Goal: Task Accomplishment & Management: Manage account settings

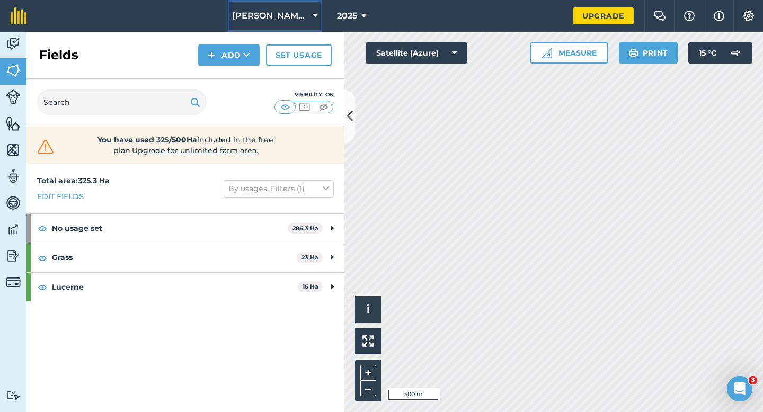
click at [258, 10] on span "[PERSON_NAME] & Sons Farming" at bounding box center [270, 16] width 76 height 13
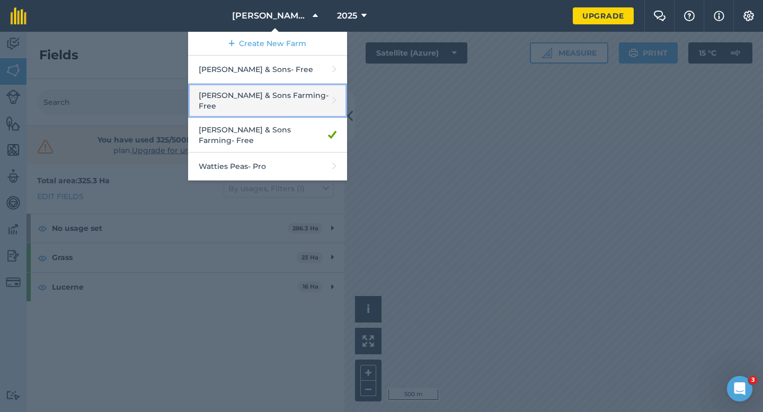
click at [267, 94] on link "[PERSON_NAME] & Sons Farming - Free" at bounding box center [267, 101] width 159 height 34
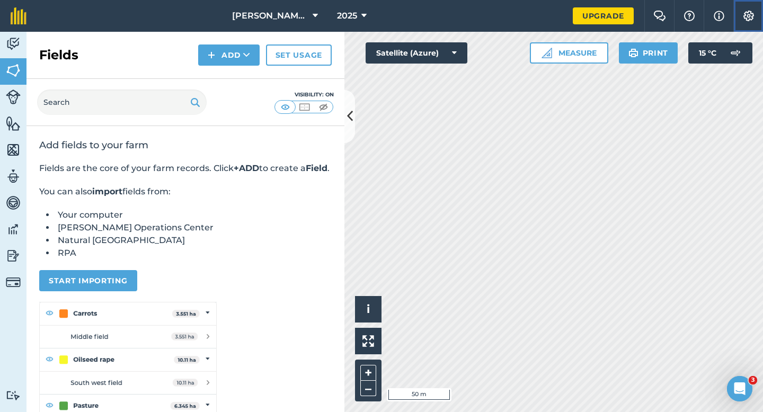
click at [750, 25] on button "Settings" at bounding box center [749, 16] width 30 height 32
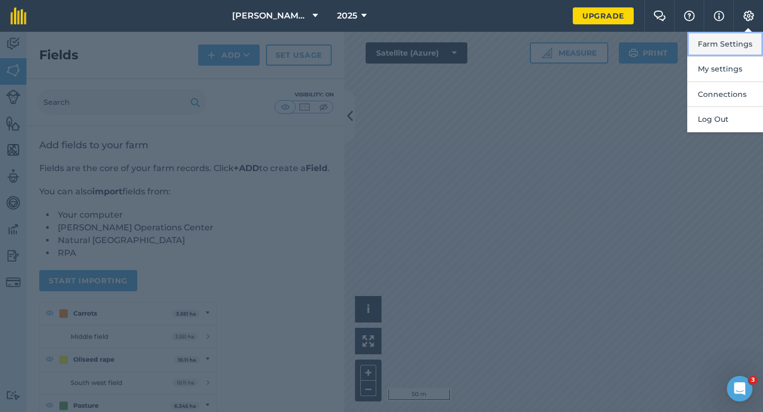
click at [746, 43] on button "Farm Settings" at bounding box center [726, 44] width 76 height 25
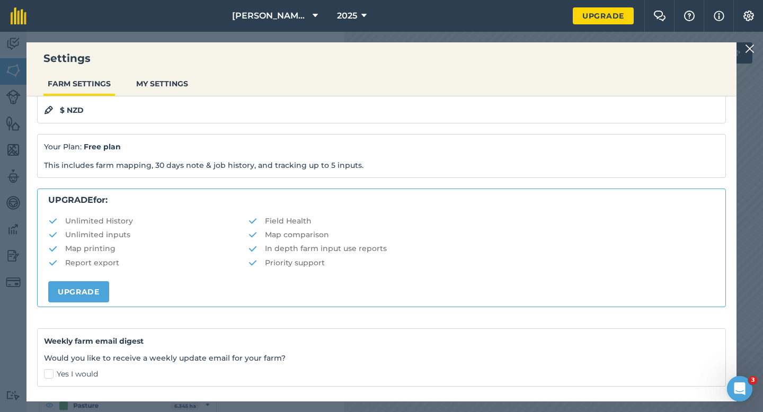
scroll to position [204, 0]
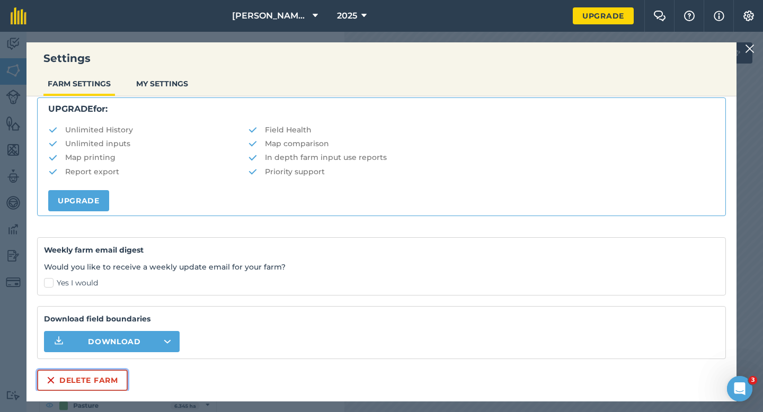
click at [95, 375] on button "Delete farm" at bounding box center [82, 380] width 91 height 21
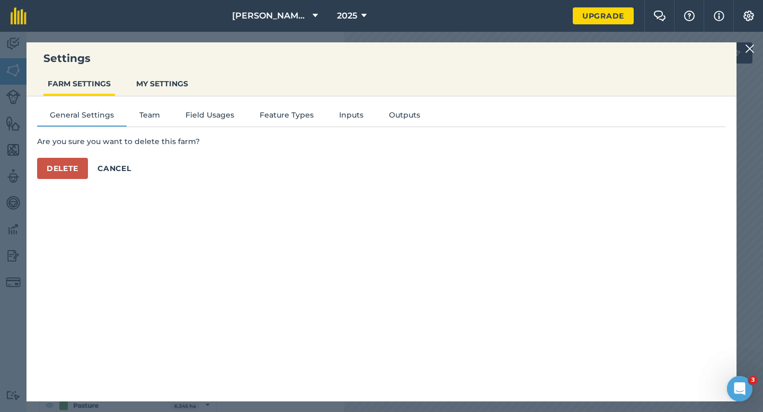
scroll to position [0, 0]
click at [50, 176] on button "Delete" at bounding box center [62, 168] width 51 height 21
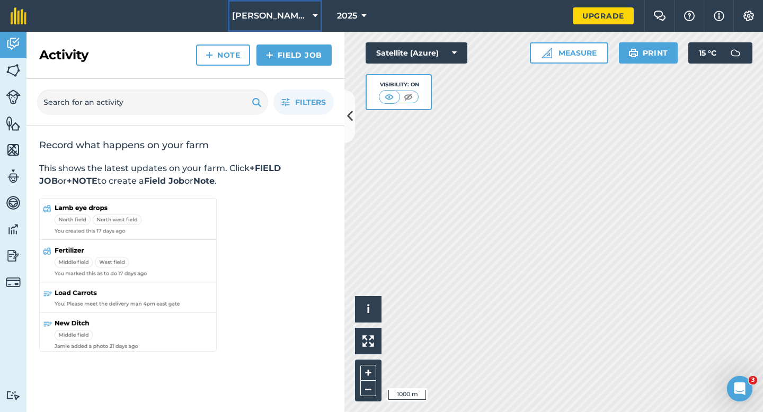
click at [285, 20] on span "[PERSON_NAME] & Sons" at bounding box center [270, 16] width 76 height 13
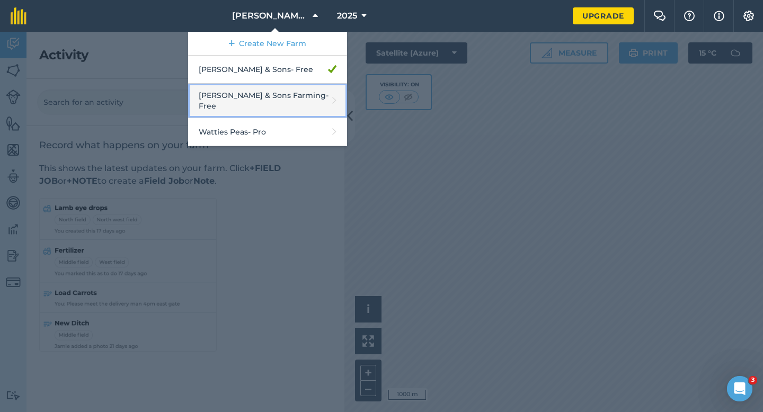
click at [278, 93] on link "[PERSON_NAME] & Sons Farming - Free" at bounding box center [267, 101] width 159 height 34
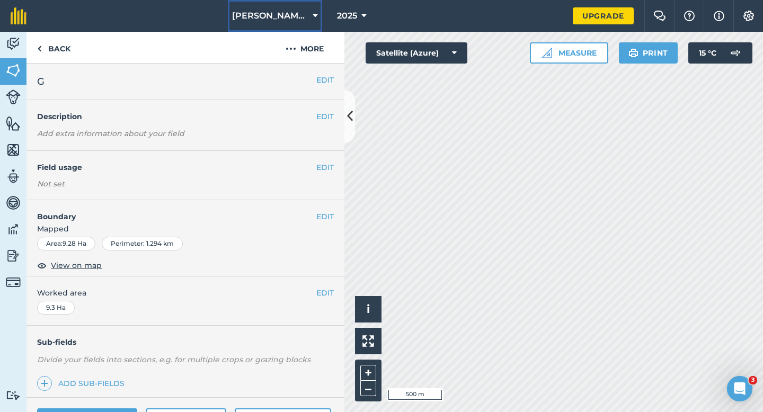
click at [263, 31] on button "[PERSON_NAME] & Sons Farming" at bounding box center [275, 16] width 94 height 32
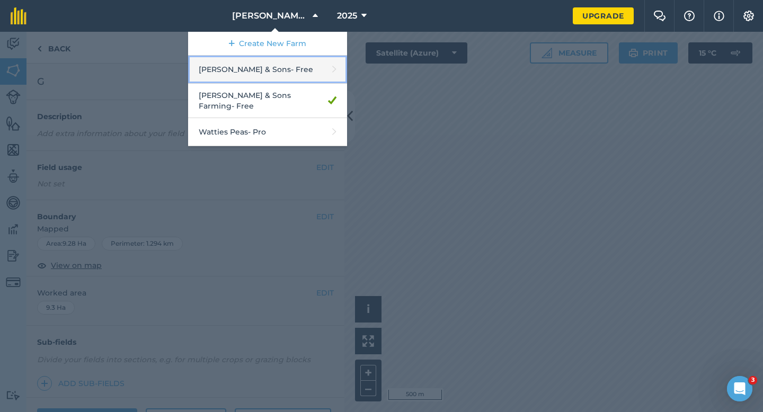
click at [263, 76] on link "[PERSON_NAME] & Sons - Free" at bounding box center [267, 70] width 159 height 28
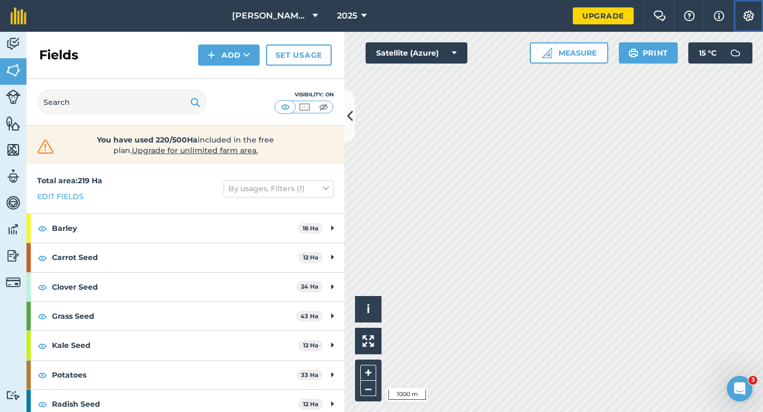
click at [747, 12] on img at bounding box center [749, 16] width 13 height 11
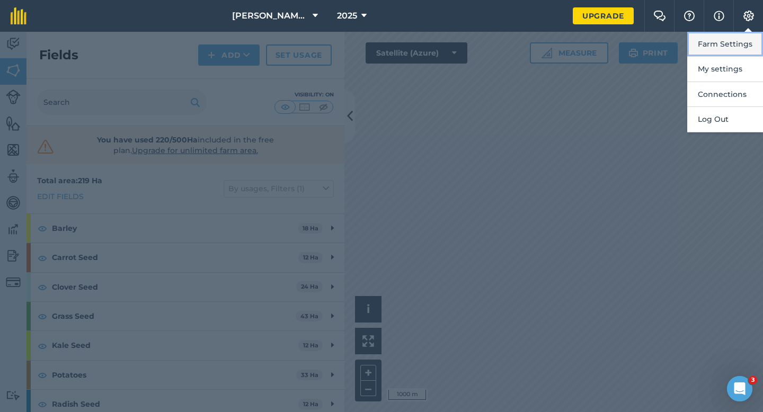
click at [747, 52] on button "Farm Settings" at bounding box center [726, 44] width 76 height 25
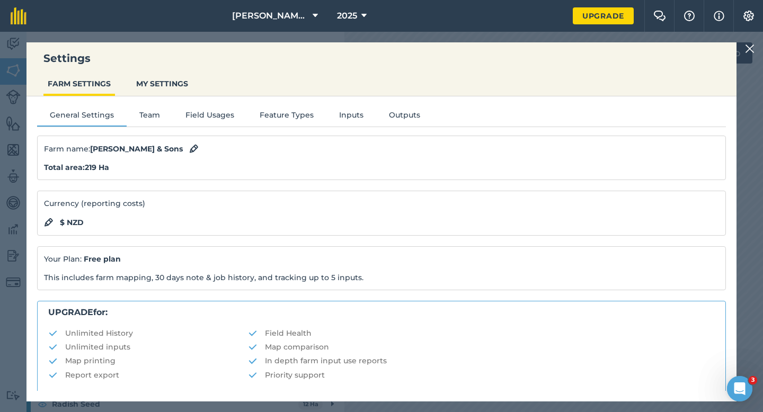
scroll to position [204, 0]
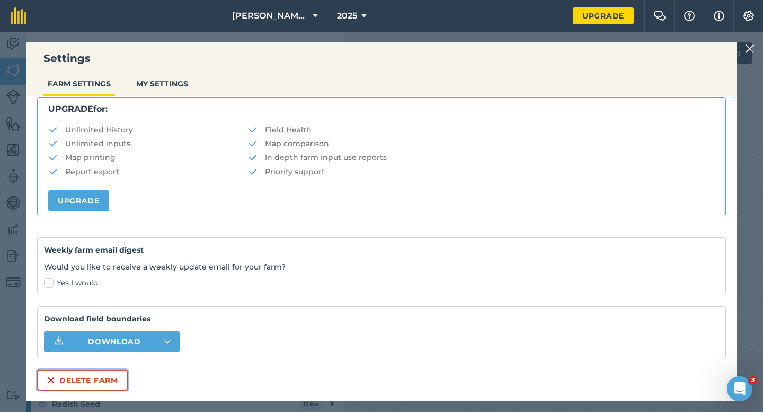
click at [80, 383] on button "Delete farm" at bounding box center [82, 380] width 91 height 21
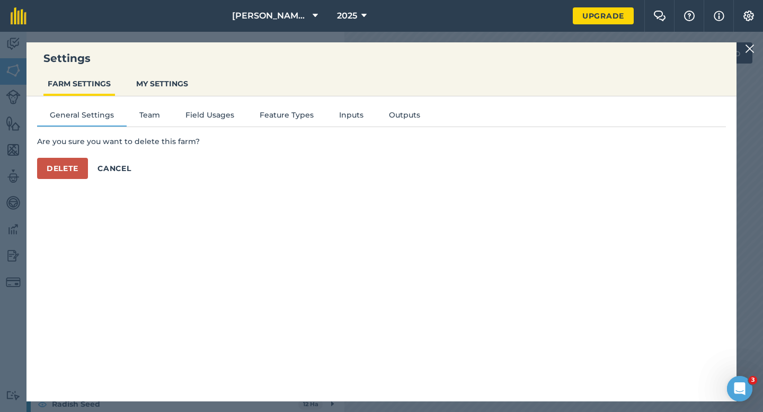
scroll to position [0, 0]
click at [71, 178] on button "Delete" at bounding box center [62, 168] width 51 height 21
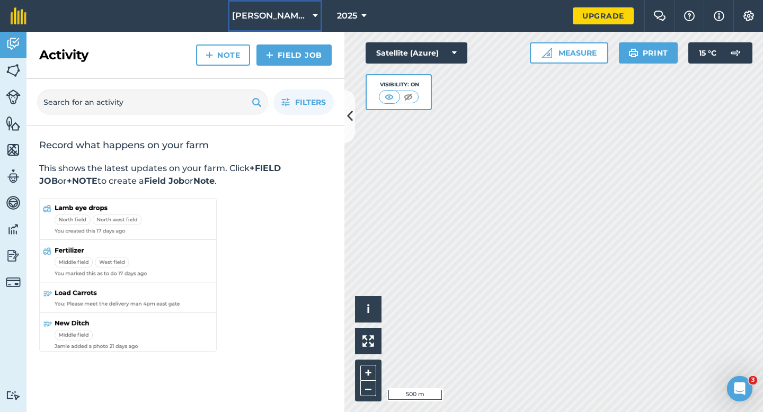
click at [281, 13] on span "[PERSON_NAME] & Sons Farming" at bounding box center [270, 16] width 76 height 13
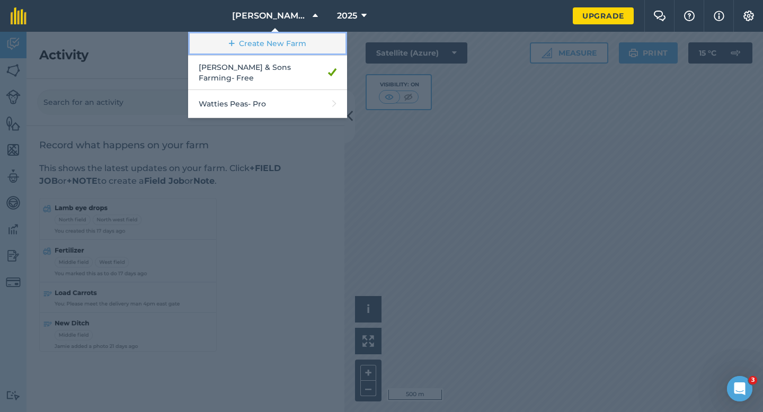
click at [281, 44] on link "Create New Farm" at bounding box center [267, 44] width 159 height 24
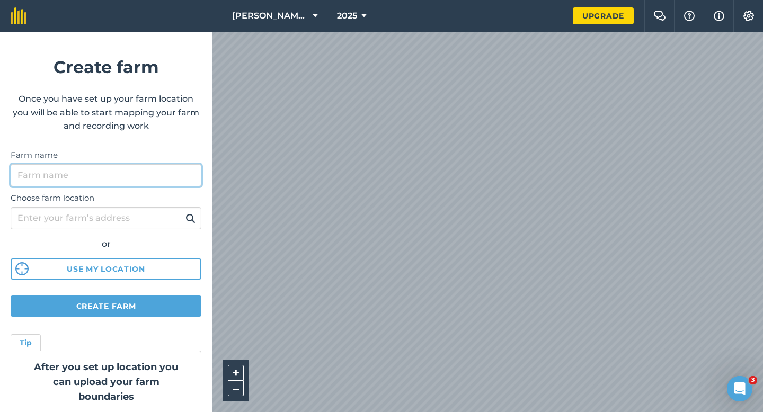
click at [160, 166] on input "Farm name" at bounding box center [106, 175] width 191 height 22
type input "[PERSON_NAME] & Sons"
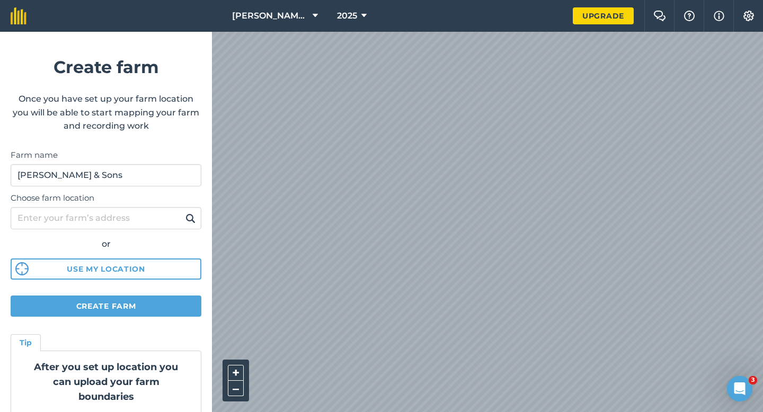
click at [471, 0] on html "[PERSON_NAME] & Sons Farming 2025 Upgrade Farm Chat Help Info Settings Create f…" at bounding box center [381, 206] width 763 height 412
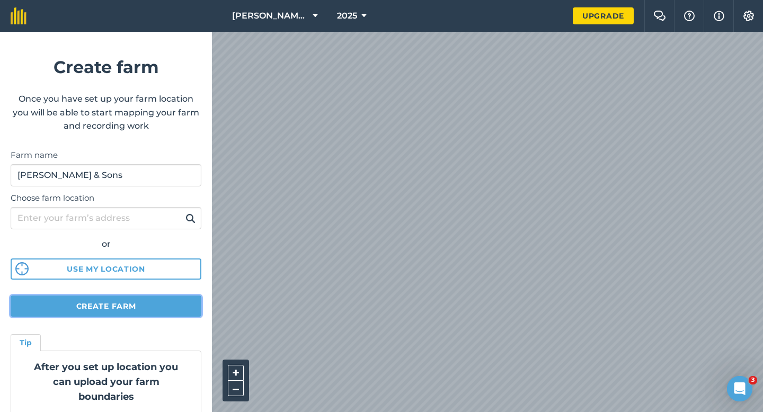
click at [163, 299] on button "Create farm" at bounding box center [106, 306] width 191 height 21
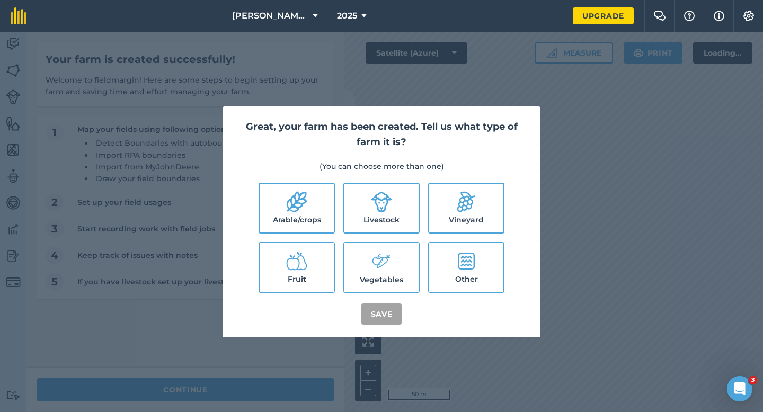
click at [281, 233] on li "Arable/crops" at bounding box center [297, 208] width 76 height 51
click at [352, 224] on label "Livestock" at bounding box center [382, 208] width 74 height 49
checkbox input "true"
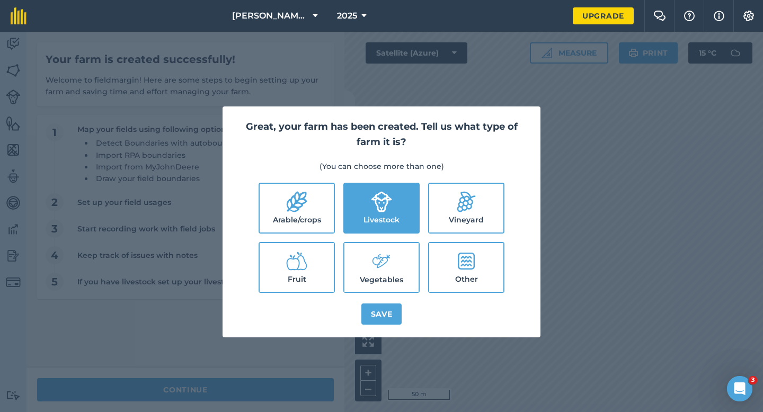
click at [332, 221] on label "Arable/crops" at bounding box center [297, 208] width 74 height 49
checkbox input "true"
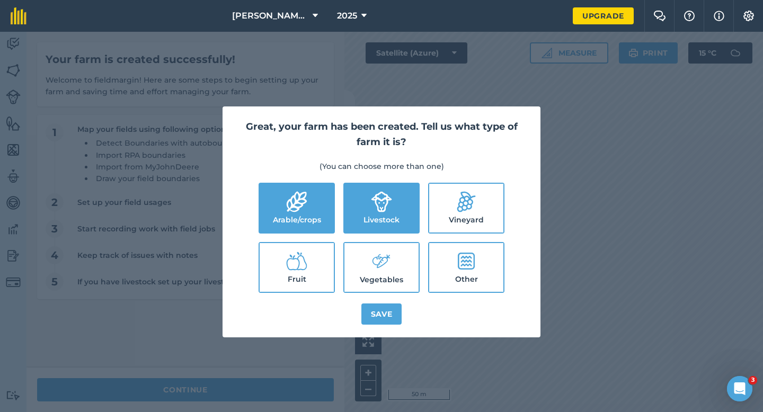
click at [363, 259] on label "Vegetables" at bounding box center [382, 267] width 74 height 49
checkbox input "true"
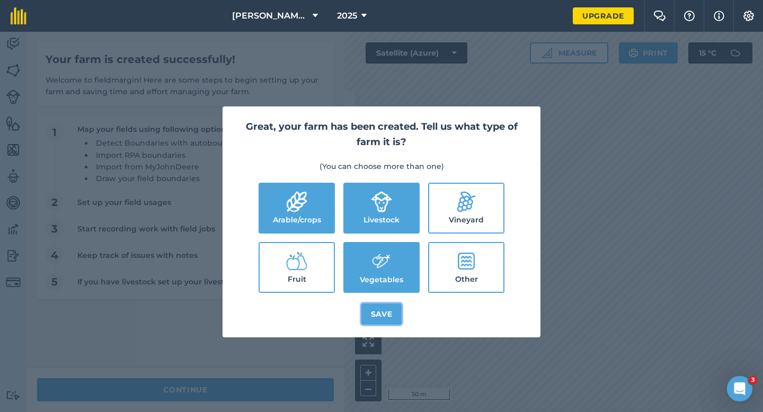
click at [379, 320] on button "Save" at bounding box center [382, 314] width 41 height 21
click at [354, 318] on div "Great, your farm has been created. Tell us what type of farm it is? (You can ch…" at bounding box center [382, 222] width 318 height 231
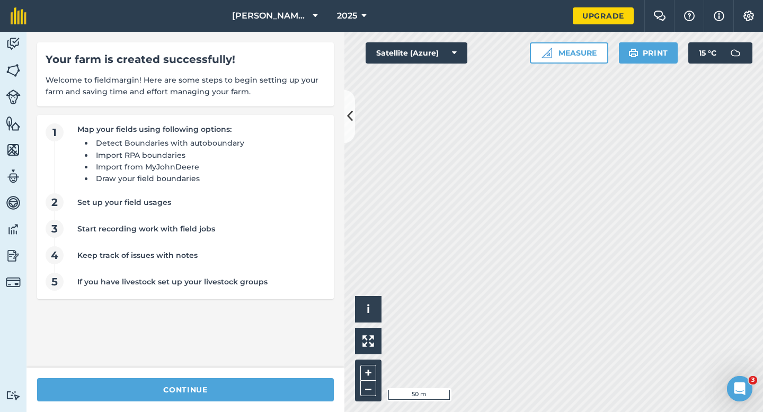
click at [299, 366] on div "Your farm is created successfully! Welcome to fieldmargin! Here are some steps …" at bounding box center [186, 200] width 318 height 336
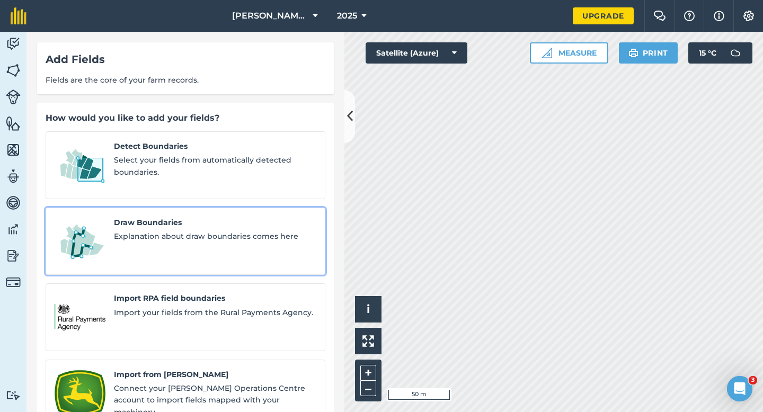
click at [216, 231] on span "Explanation about draw boundaries comes here" at bounding box center [215, 237] width 203 height 12
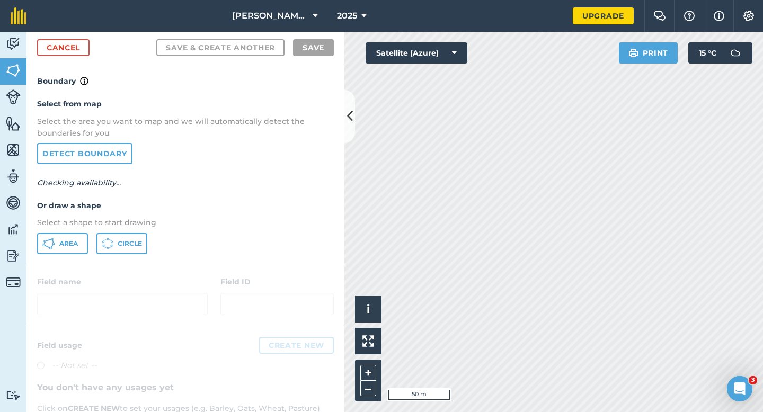
click at [72, 225] on p "Select a shape to start drawing" at bounding box center [185, 223] width 297 height 12
click at [72, 238] on button "Area" at bounding box center [62, 243] width 51 height 21
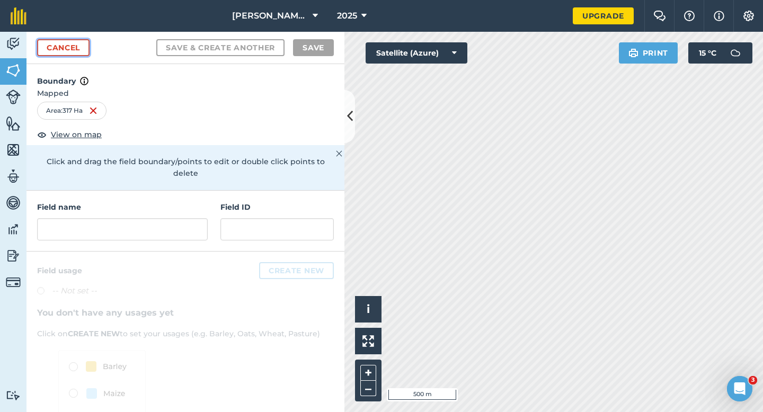
click at [83, 53] on link "Cancel" at bounding box center [63, 47] width 52 height 17
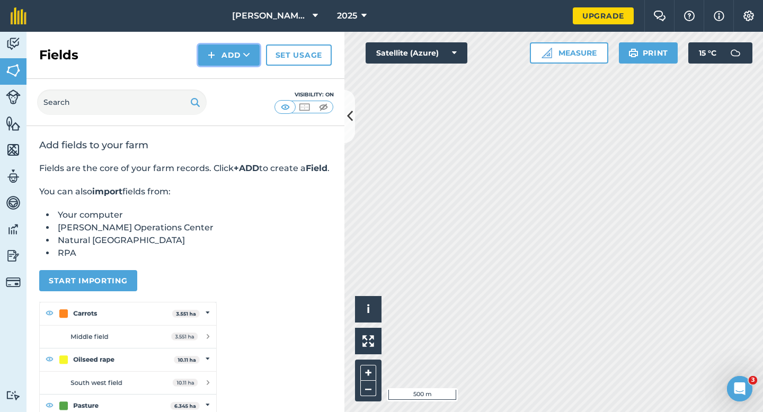
click at [224, 53] on button "Add" at bounding box center [228, 55] width 61 height 21
click at [230, 83] on link "Draw" at bounding box center [229, 78] width 58 height 23
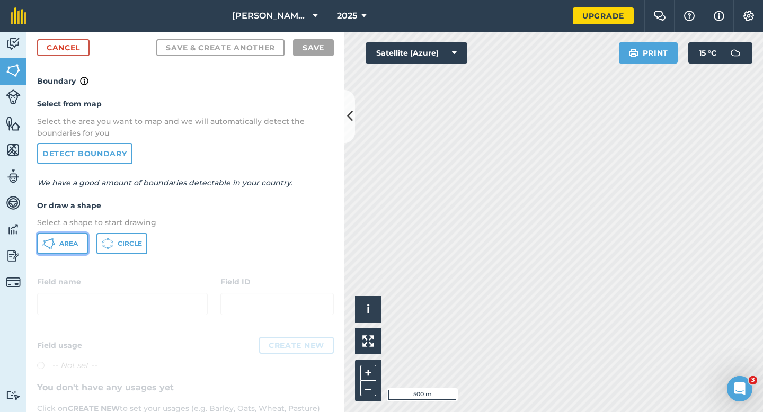
click at [61, 248] on button "Area" at bounding box center [62, 243] width 51 height 21
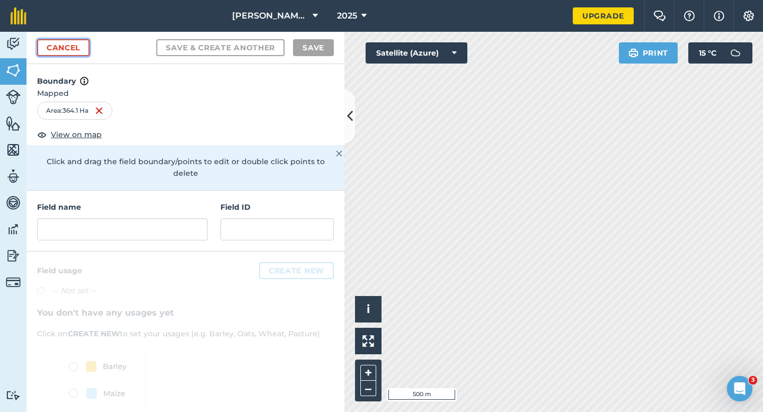
click at [51, 52] on link "Cancel" at bounding box center [63, 47] width 52 height 17
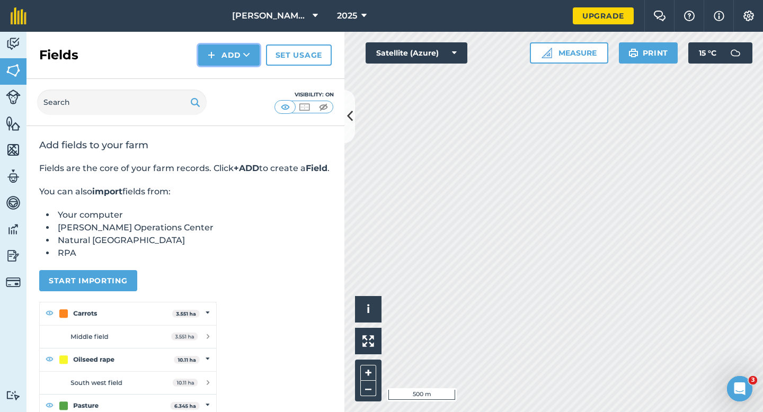
click at [215, 55] on img at bounding box center [211, 55] width 7 height 13
click at [216, 71] on link "Draw" at bounding box center [229, 78] width 58 height 23
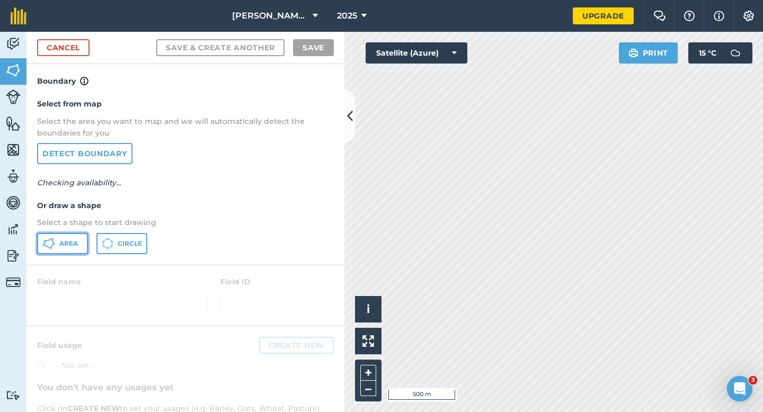
click at [385, 239] on div "Activity Fields Livestock Features Maps Team Vehicles Data Reporting Billing Tu…" at bounding box center [381, 222] width 763 height 381
click at [63, 244] on span "Area" at bounding box center [68, 244] width 19 height 8
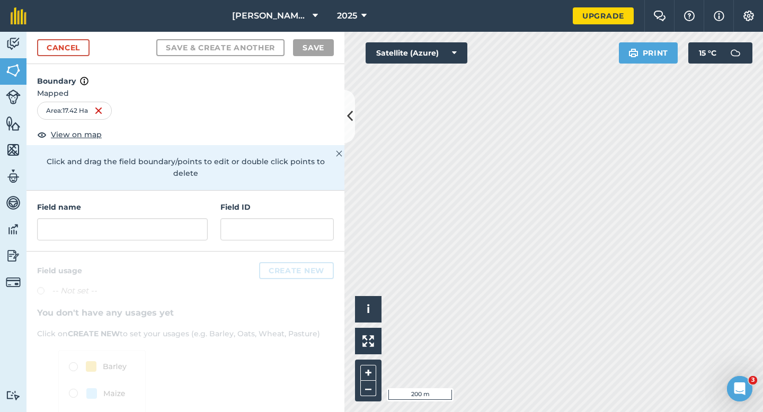
click at [186, 191] on div "Field name Field ID" at bounding box center [186, 221] width 318 height 61
click at [186, 218] on input "text" at bounding box center [122, 229] width 171 height 22
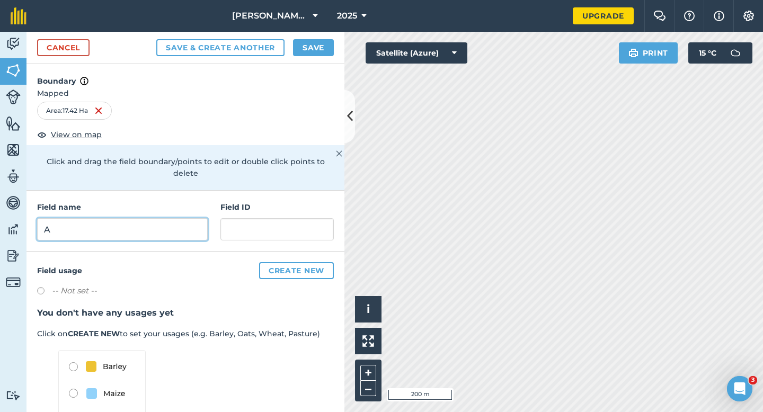
type input "A"
click at [328, 50] on button "Save" at bounding box center [313, 47] width 41 height 17
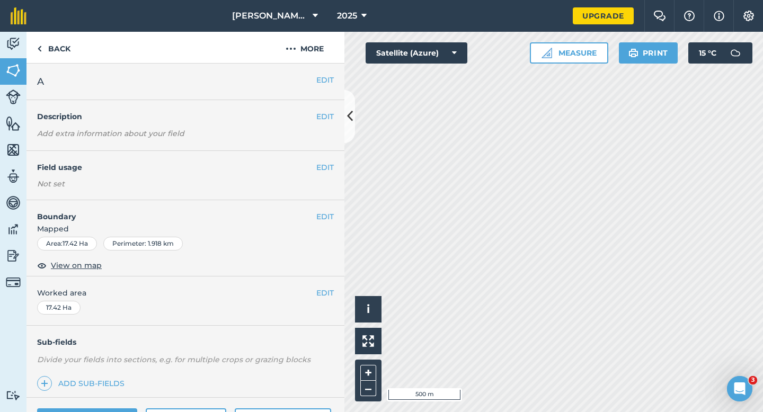
click at [329, 286] on div "EDIT Worked area 17.42 Ha" at bounding box center [186, 301] width 318 height 49
click at [314, 295] on span "Worked area" at bounding box center [185, 293] width 297 height 12
click at [321, 295] on button "EDIT" at bounding box center [324, 293] width 17 height 12
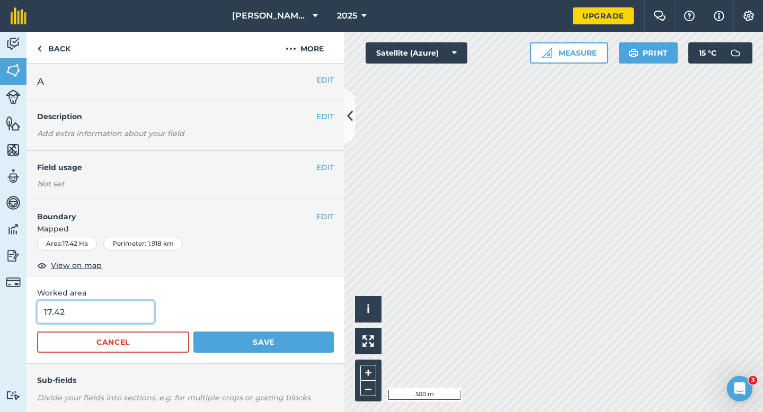
click at [143, 314] on input "17.42" at bounding box center [95, 312] width 117 height 22
type input "17.4"
click at [193, 332] on button "Save" at bounding box center [263, 342] width 140 height 21
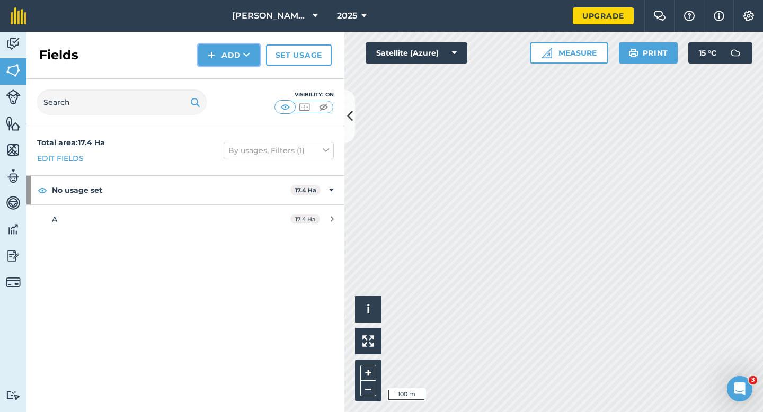
click at [240, 58] on button "Add" at bounding box center [228, 55] width 61 height 21
click at [240, 78] on link "Draw" at bounding box center [229, 78] width 58 height 23
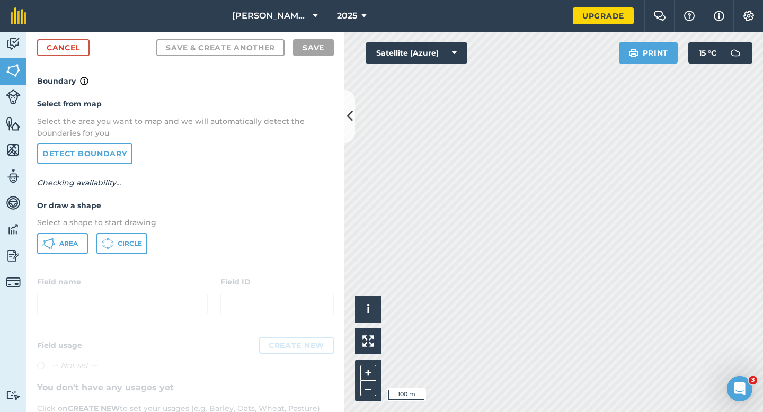
click at [74, 233] on div "Select from map Select the area you want to map and we will automatically detec…" at bounding box center [186, 175] width 318 height 177
click at [69, 235] on button "Area" at bounding box center [62, 243] width 51 height 21
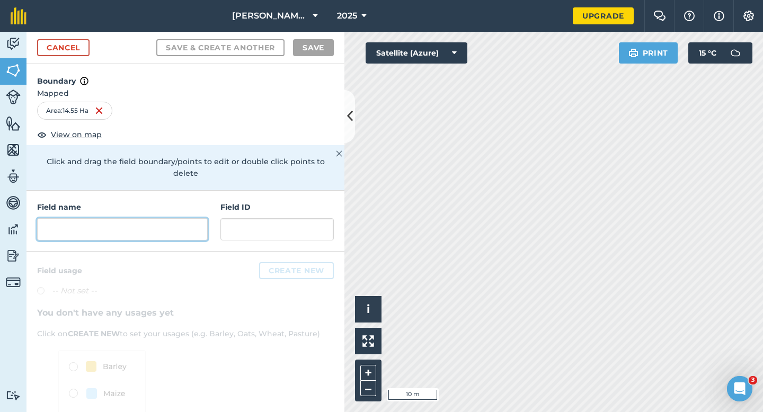
click at [172, 218] on input "text" at bounding box center [122, 229] width 171 height 22
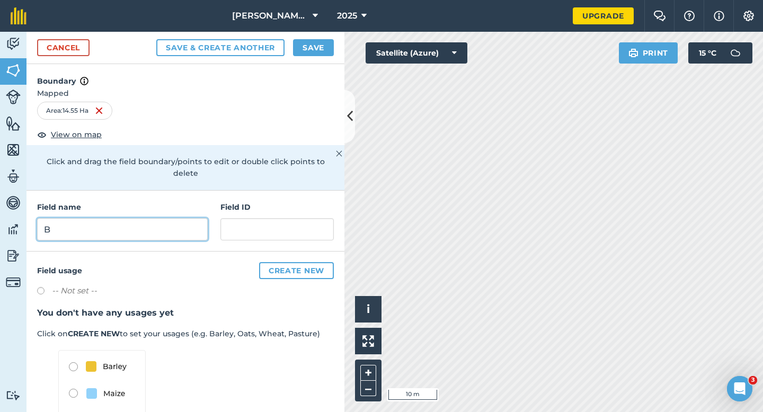
type input "B"
click at [324, 66] on h4 "Boundary" at bounding box center [186, 75] width 318 height 23
click at [324, 51] on button "Save" at bounding box center [313, 47] width 41 height 17
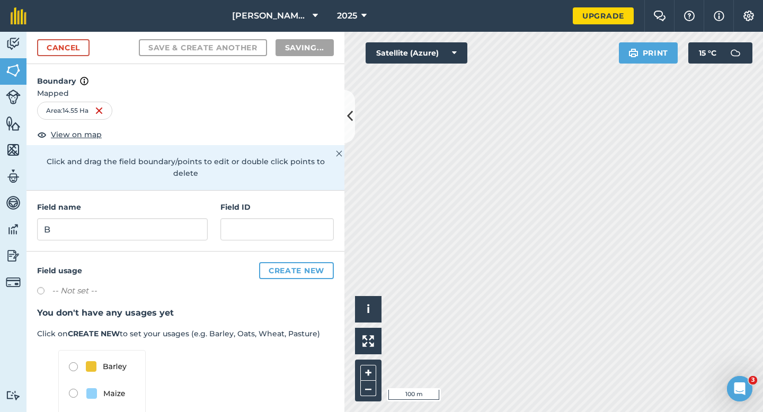
click at [328, 306] on h3 "You don't have any usages yet" at bounding box center [185, 313] width 297 height 14
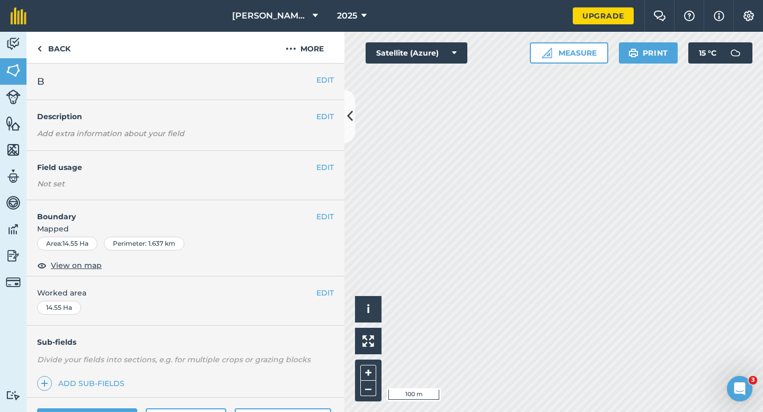
click at [321, 293] on button "EDIT" at bounding box center [324, 293] width 17 height 12
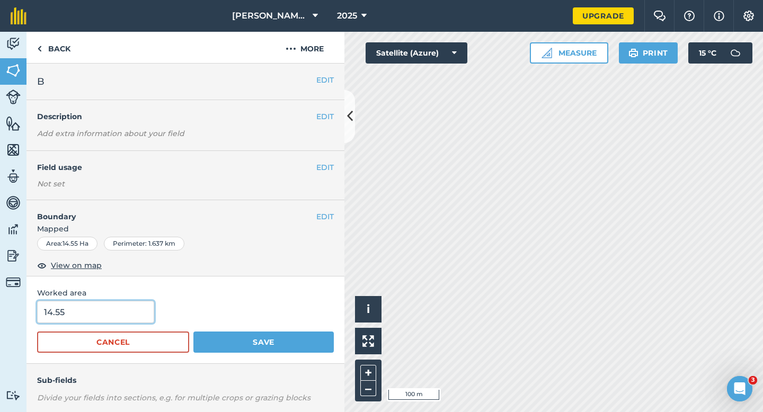
click at [116, 322] on input "14.55" at bounding box center [95, 312] width 117 height 22
type input "15"
click at [193, 332] on button "Save" at bounding box center [263, 342] width 140 height 21
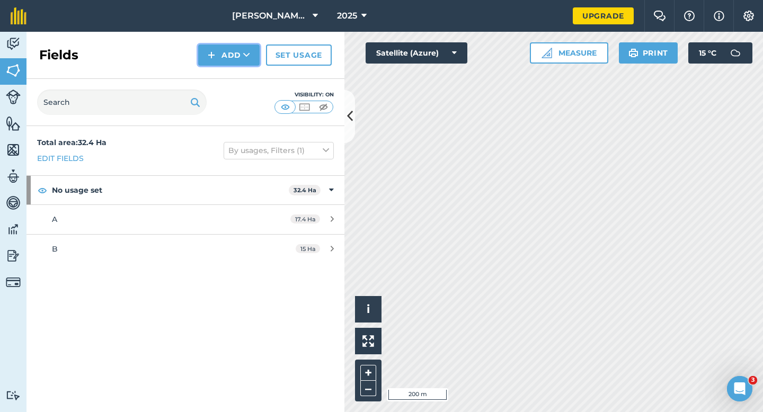
click at [231, 65] on button "Add" at bounding box center [228, 55] width 61 height 21
click at [231, 86] on link "Draw" at bounding box center [229, 78] width 58 height 23
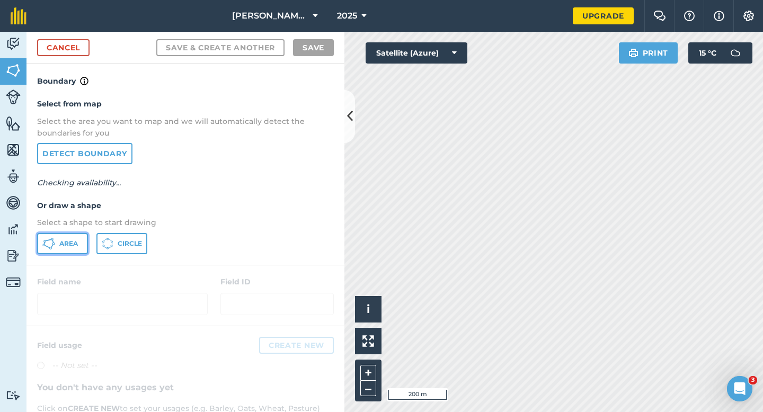
click at [65, 239] on button "Area" at bounding box center [62, 243] width 51 height 21
click at [37, 233] on button "Area" at bounding box center [62, 243] width 51 height 21
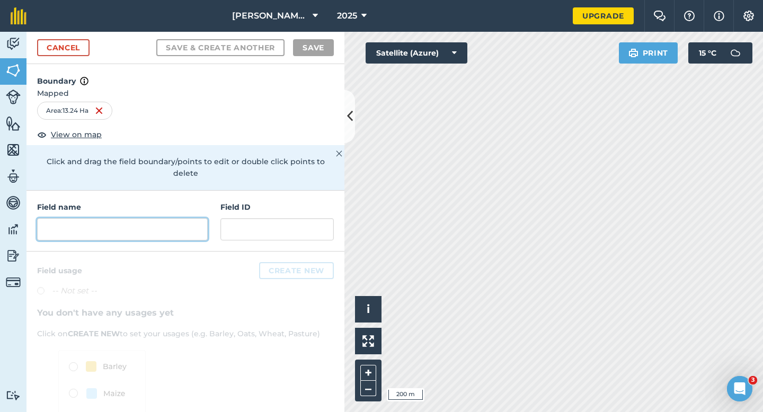
click at [159, 218] on input "text" at bounding box center [122, 229] width 171 height 22
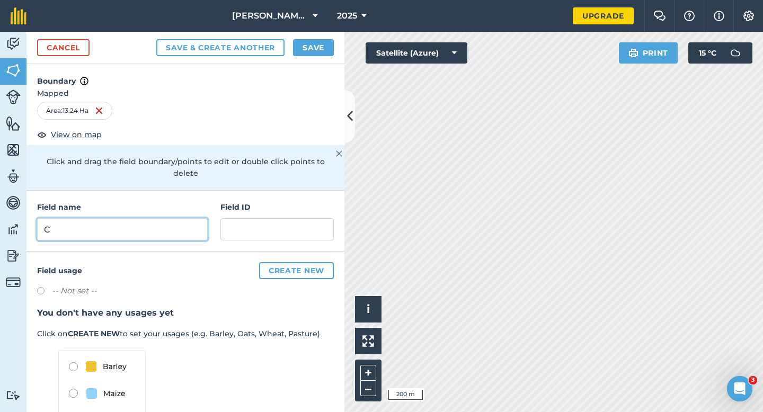
type input "C"
click at [313, 54] on button "Save" at bounding box center [313, 47] width 41 height 17
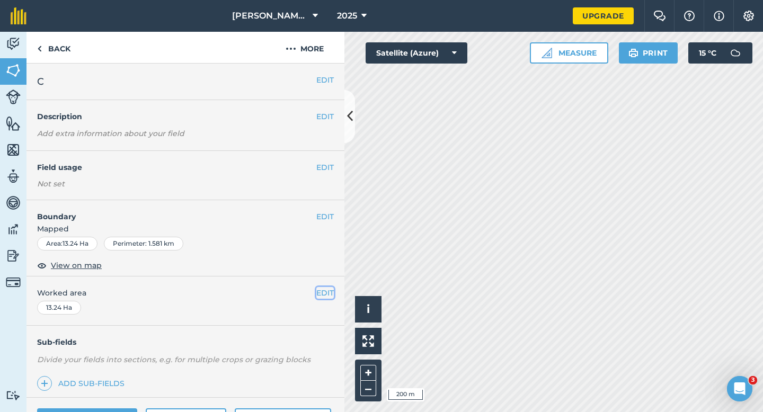
click at [317, 291] on button "EDIT" at bounding box center [324, 293] width 17 height 12
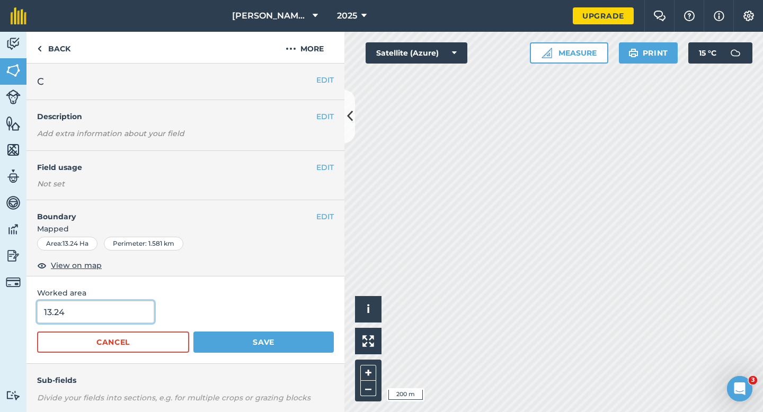
click at [102, 307] on input "13.24" at bounding box center [95, 312] width 117 height 22
type input "13.2"
click at [193, 332] on button "Save" at bounding box center [263, 342] width 140 height 21
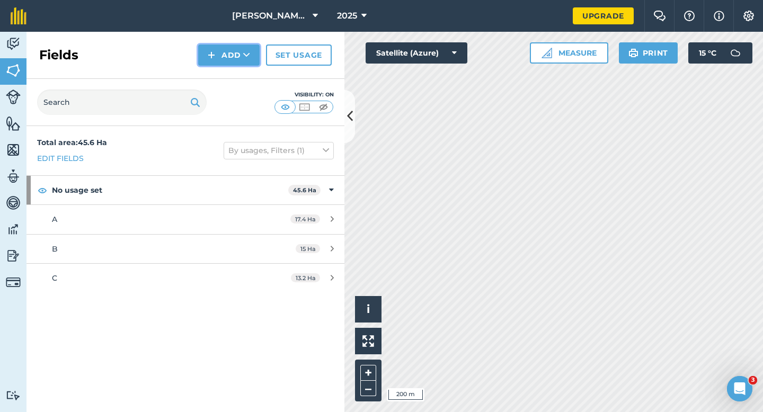
click at [216, 59] on button "Add" at bounding box center [228, 55] width 61 height 21
click at [216, 77] on link "Draw" at bounding box center [229, 78] width 58 height 23
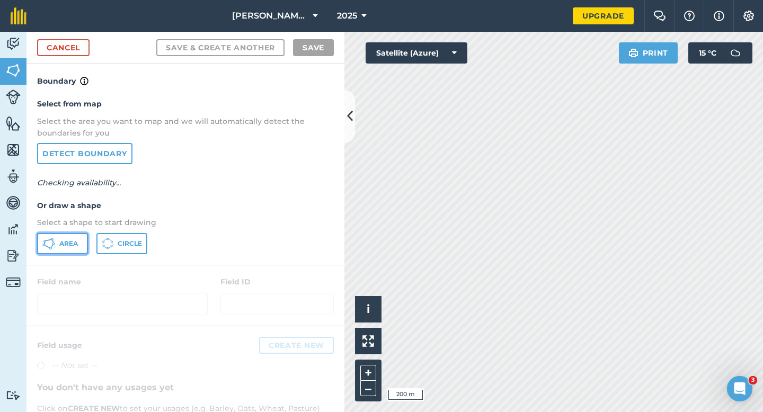
click at [59, 248] on button "Area" at bounding box center [62, 243] width 51 height 21
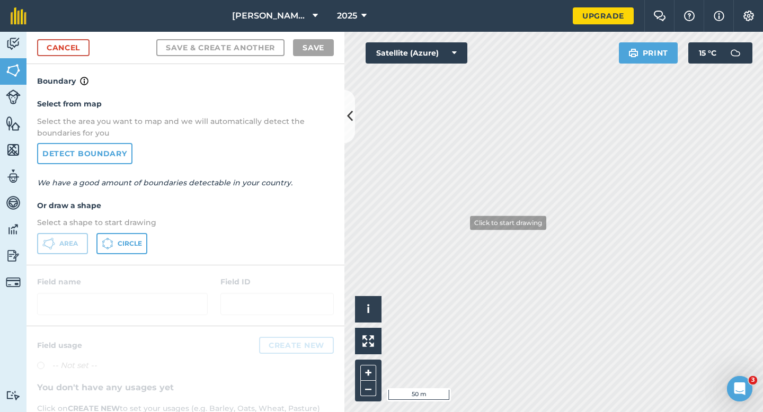
click at [550, 20] on div "[PERSON_NAME] & Sons 2025 Upgrade Farm Chat Help Info Settings Map printing is …" at bounding box center [381, 206] width 763 height 412
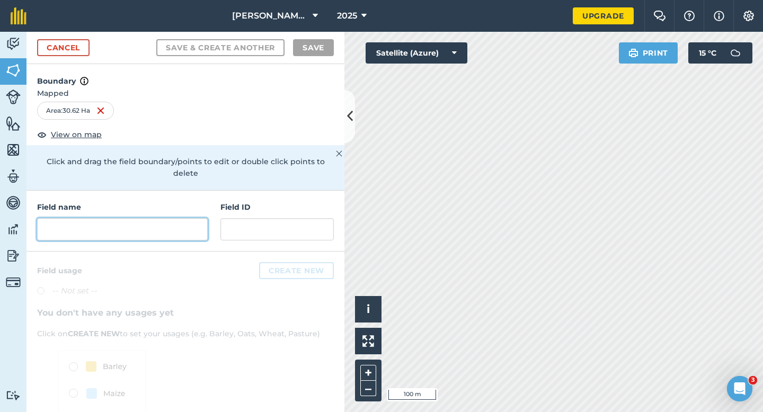
click at [157, 218] on input "text" at bounding box center [122, 229] width 171 height 22
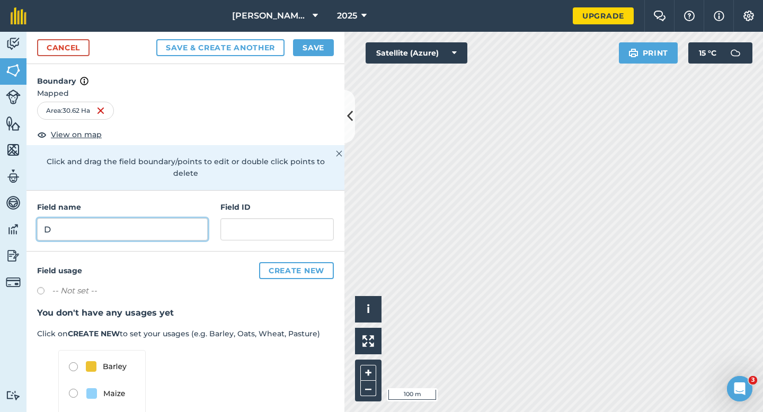
type input "D"
click at [323, 33] on div "Cancel Save & Create Another Save" at bounding box center [186, 48] width 318 height 32
click at [323, 46] on button "Save" at bounding box center [313, 47] width 41 height 17
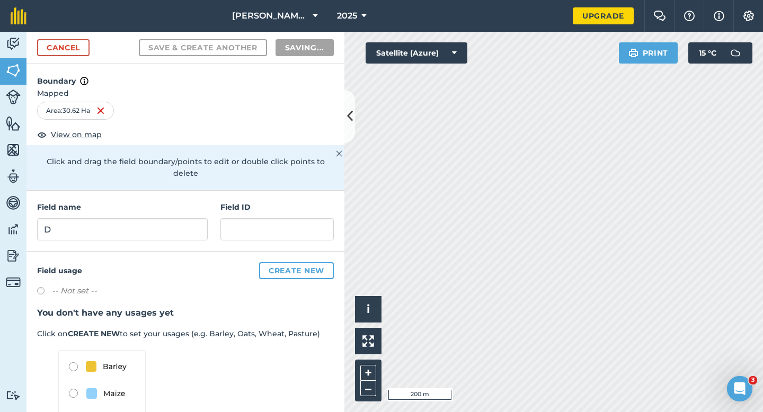
click at [326, 306] on h3 "You don't have any usages yet" at bounding box center [185, 313] width 297 height 14
click at [327, 293] on div "Field usage Create new -- Not set -- You don't have any usages yet Click on CRE…" at bounding box center [186, 367] width 318 height 230
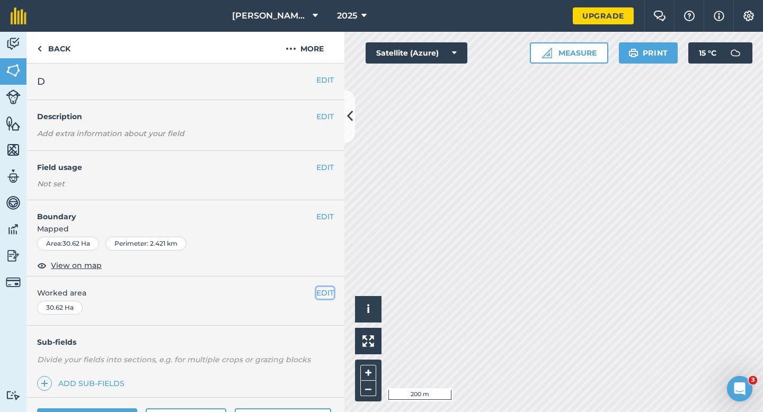
click at [326, 287] on button "EDIT" at bounding box center [324, 293] width 17 height 12
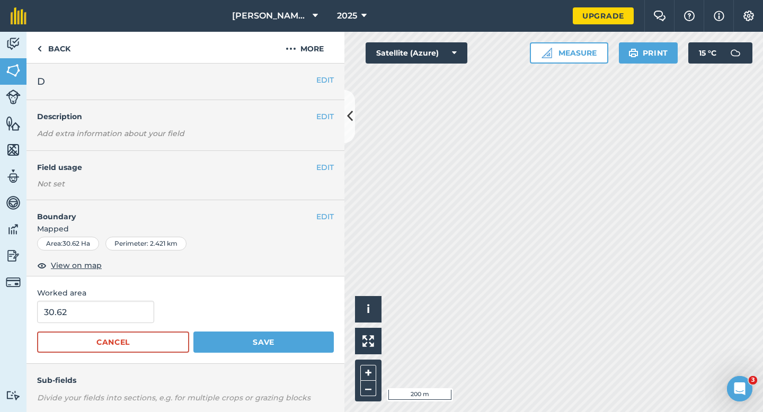
click at [49, 324] on form "30.62 Cancel Save" at bounding box center [185, 327] width 297 height 52
click at [69, 315] on input "30.62" at bounding box center [95, 312] width 117 height 22
type input "30.6"
click at [193, 332] on button "Save" at bounding box center [263, 342] width 140 height 21
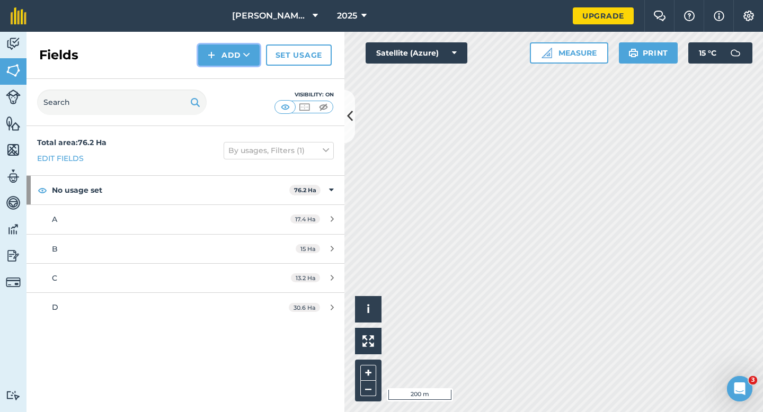
click at [227, 50] on button "Add" at bounding box center [228, 55] width 61 height 21
click at [227, 77] on link "Draw" at bounding box center [229, 78] width 58 height 23
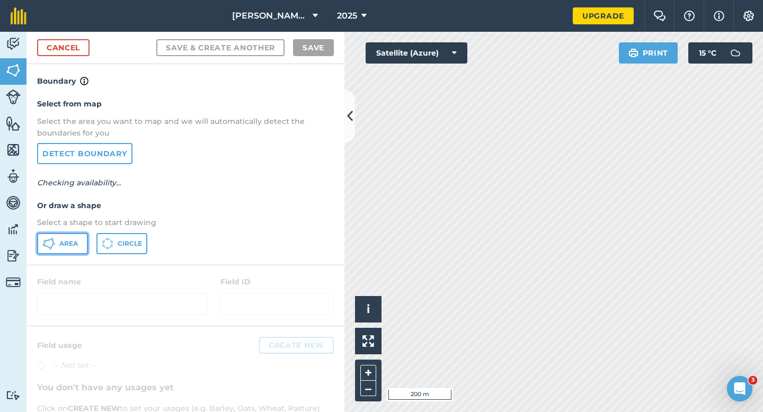
click at [69, 248] on button "Area" at bounding box center [62, 243] width 51 height 21
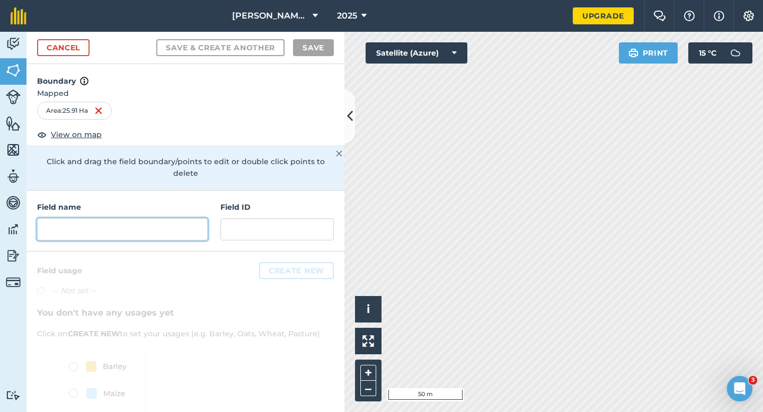
click at [162, 228] on input "text" at bounding box center [122, 229] width 171 height 22
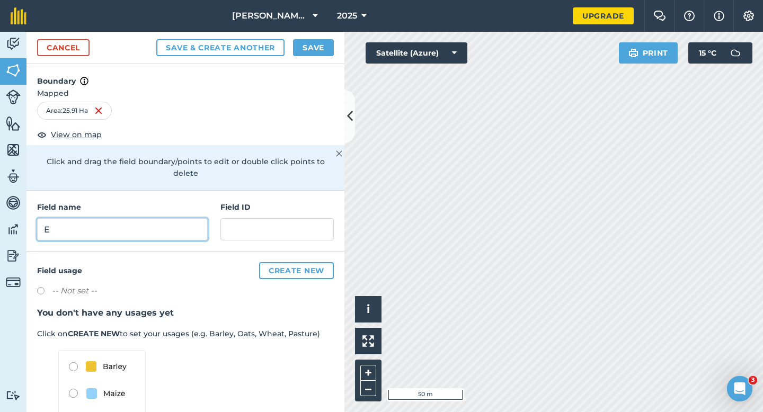
type input "E"
click at [319, 47] on button "Save" at bounding box center [313, 47] width 41 height 17
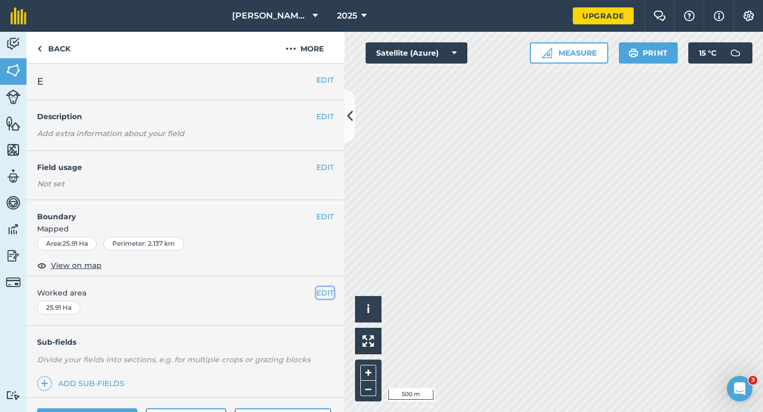
click at [321, 294] on button "EDIT" at bounding box center [324, 293] width 17 height 12
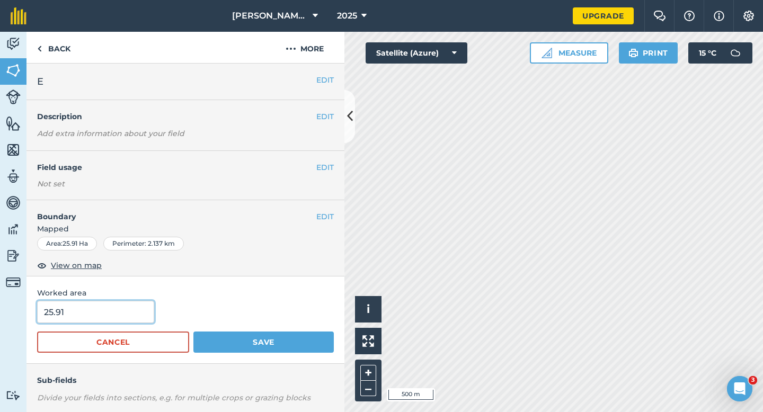
click at [130, 314] on input "25.91" at bounding box center [95, 312] width 117 height 22
type input "26"
click at [193, 332] on button "Save" at bounding box center [263, 342] width 140 height 21
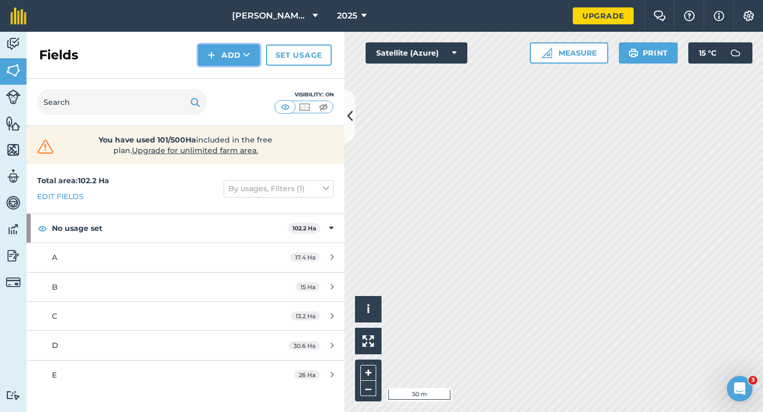
click at [215, 61] on img at bounding box center [211, 55] width 7 height 13
click at [222, 80] on link "Draw" at bounding box center [229, 78] width 58 height 23
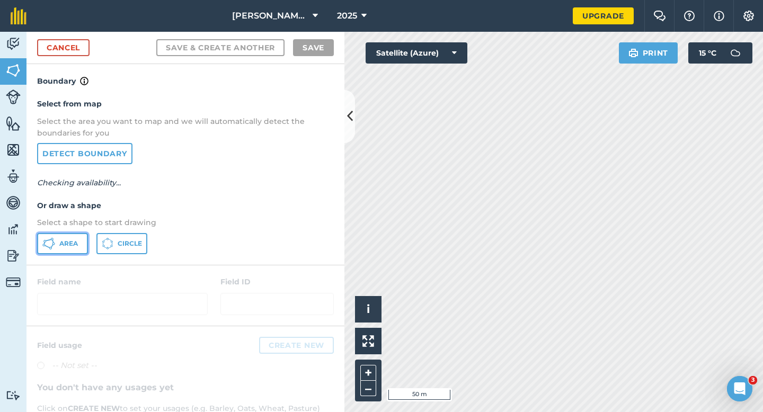
click at [72, 234] on button "Area" at bounding box center [62, 243] width 51 height 21
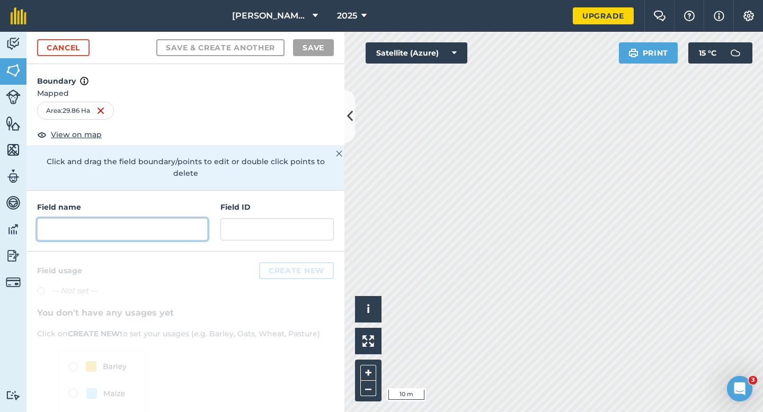
click at [157, 218] on input "text" at bounding box center [122, 229] width 171 height 22
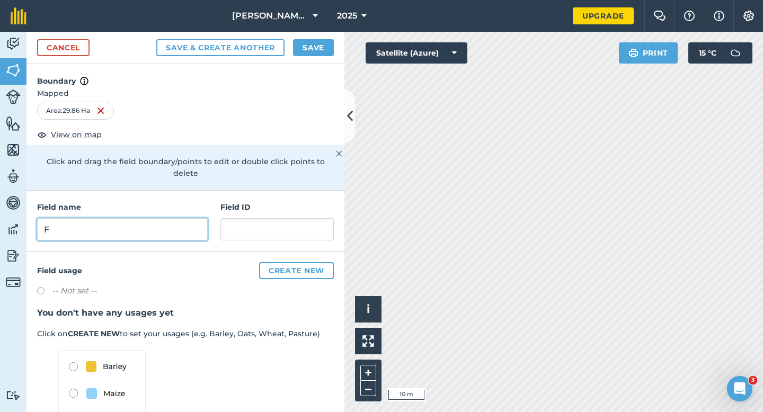
type input "F"
click at [323, 51] on button "Save" at bounding box center [313, 47] width 41 height 17
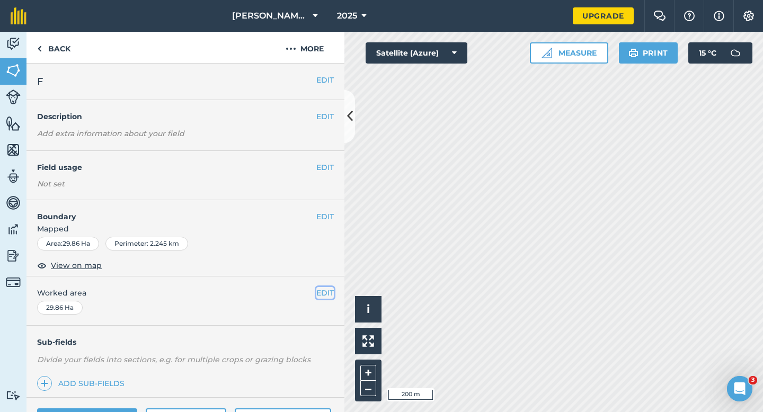
click at [323, 288] on button "EDIT" at bounding box center [324, 293] width 17 height 12
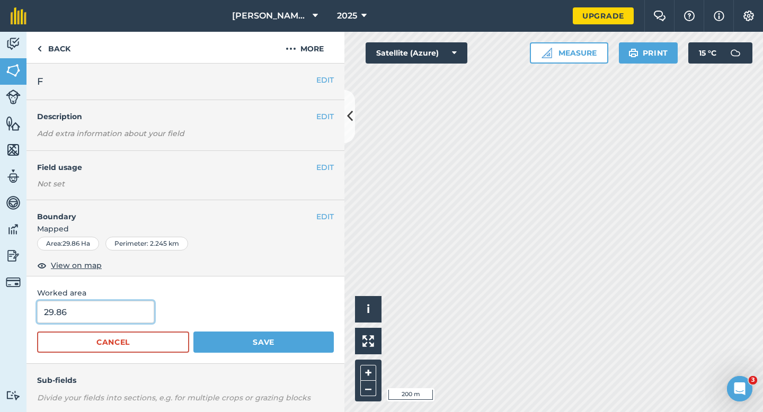
click at [123, 322] on input "29.86" at bounding box center [95, 312] width 117 height 22
type input "30"
click at [193, 332] on button "Save" at bounding box center [263, 342] width 140 height 21
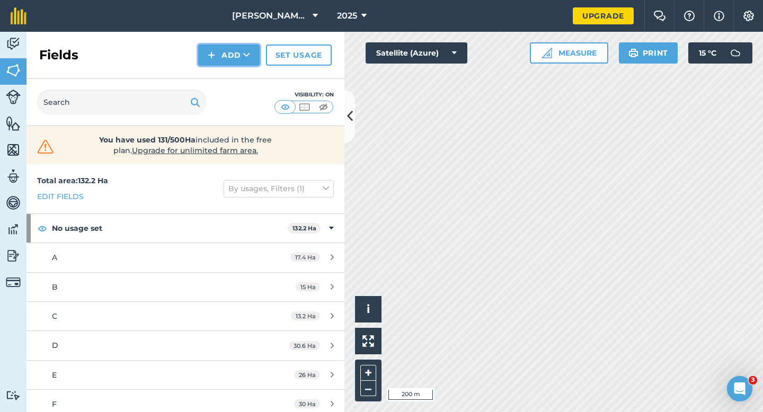
click at [247, 57] on icon at bounding box center [246, 55] width 7 height 11
click at [245, 80] on link "Draw" at bounding box center [229, 78] width 58 height 23
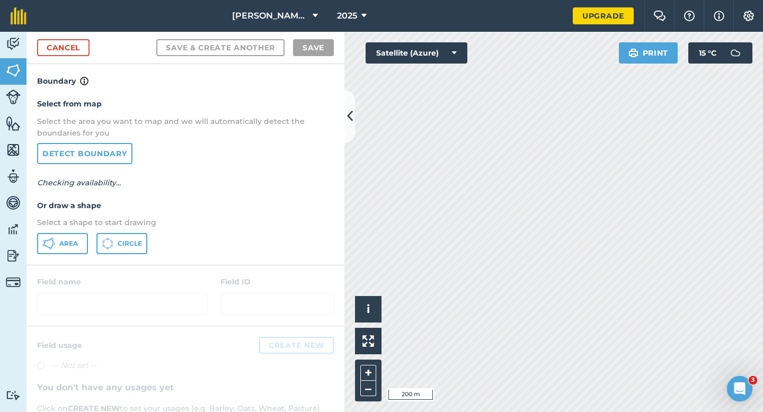
click at [75, 255] on div "Select from map Select the area you want to map and we will automatically detec…" at bounding box center [186, 175] width 318 height 177
click at [75, 247] on span "Area" at bounding box center [68, 244] width 19 height 8
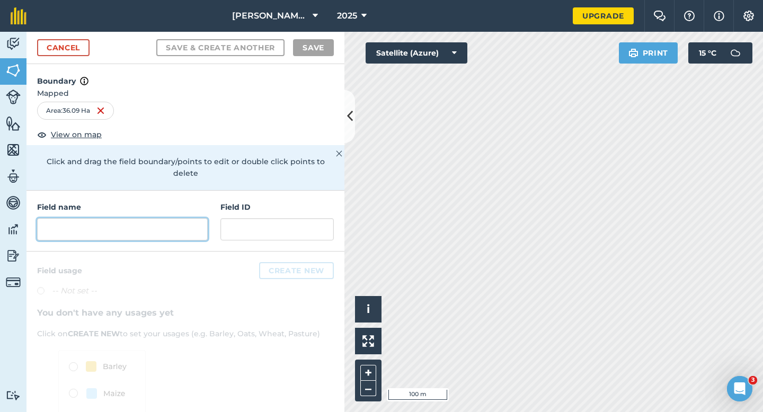
click at [146, 226] on input "text" at bounding box center [122, 229] width 171 height 22
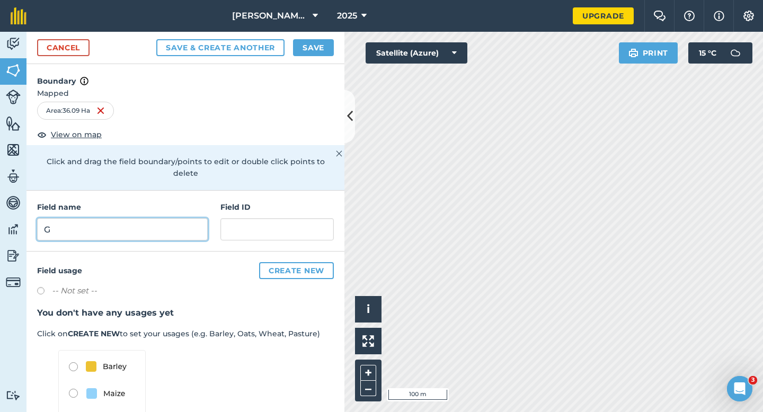
type input "G"
click at [333, 29] on button "2025" at bounding box center [352, 16] width 38 height 32
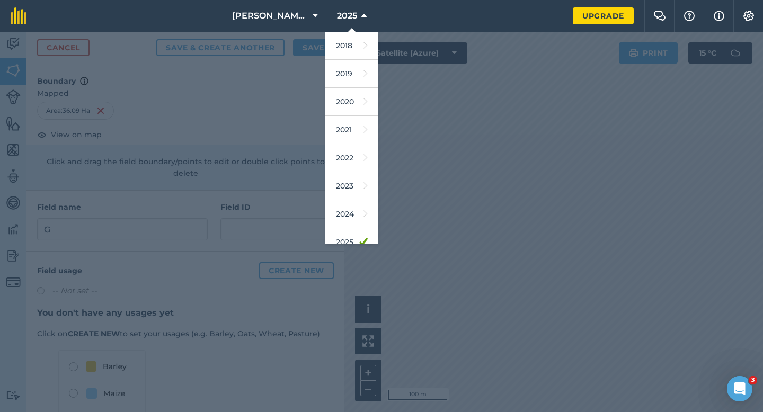
click at [303, 40] on div at bounding box center [381, 222] width 763 height 381
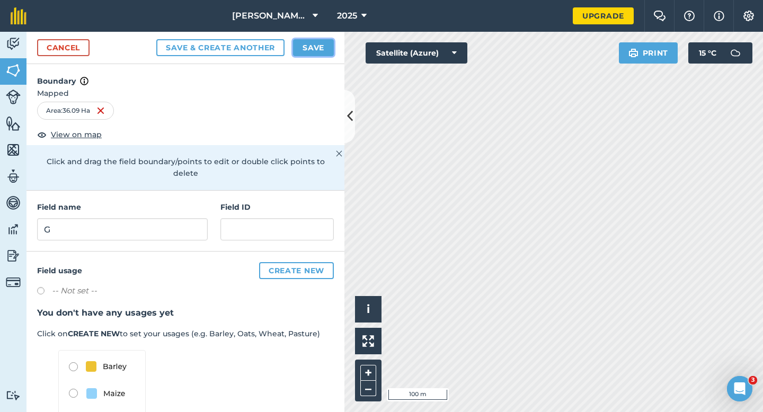
click at [304, 46] on button "Save" at bounding box center [313, 47] width 41 height 17
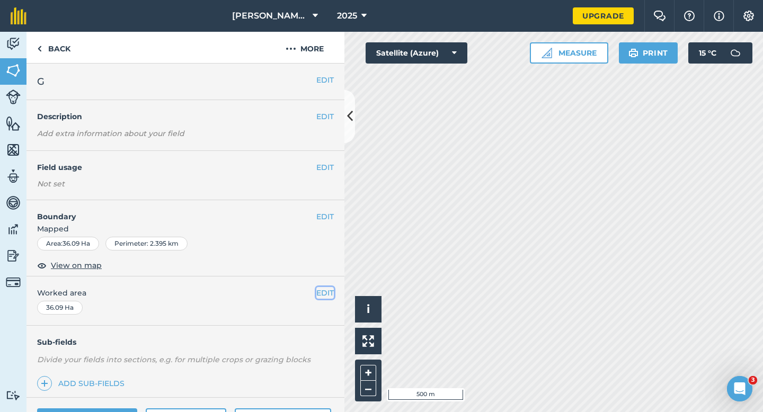
click at [327, 296] on button "EDIT" at bounding box center [324, 293] width 17 height 12
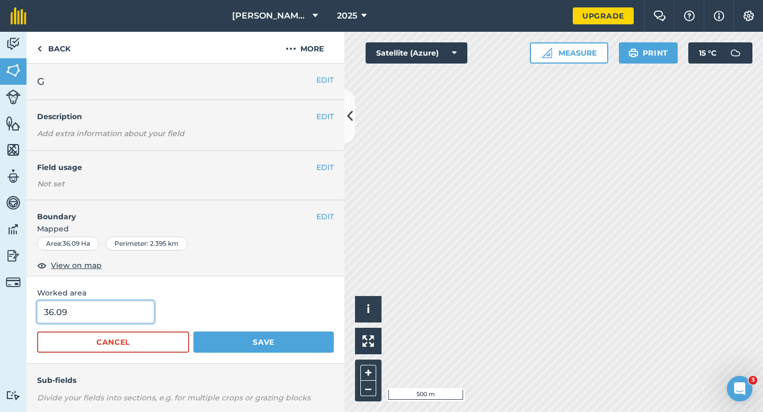
click at [81, 323] on input "36.09" at bounding box center [95, 312] width 117 height 22
type input "34"
click at [193, 332] on button "Save" at bounding box center [263, 342] width 140 height 21
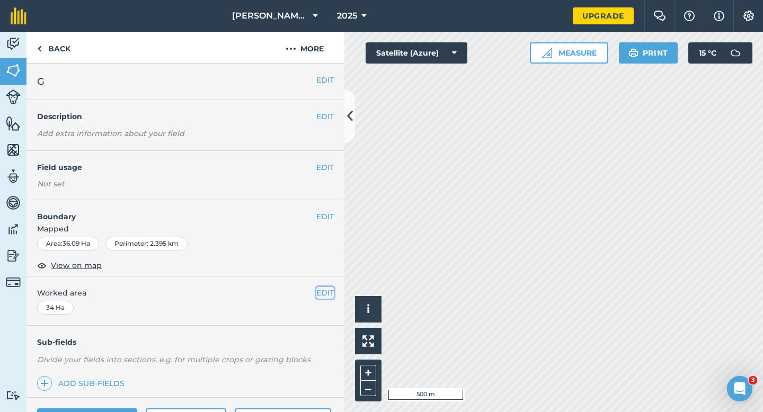
click at [333, 294] on button "EDIT" at bounding box center [324, 293] width 17 height 12
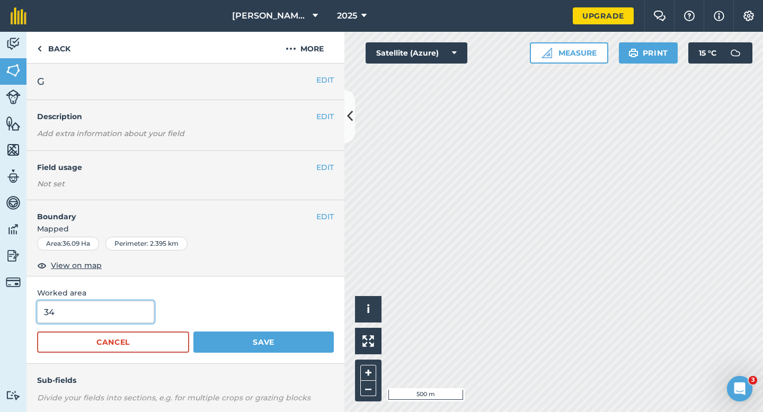
click at [118, 306] on input "34" at bounding box center [95, 312] width 117 height 22
type input "32"
click at [193, 332] on button "Save" at bounding box center [263, 342] width 140 height 21
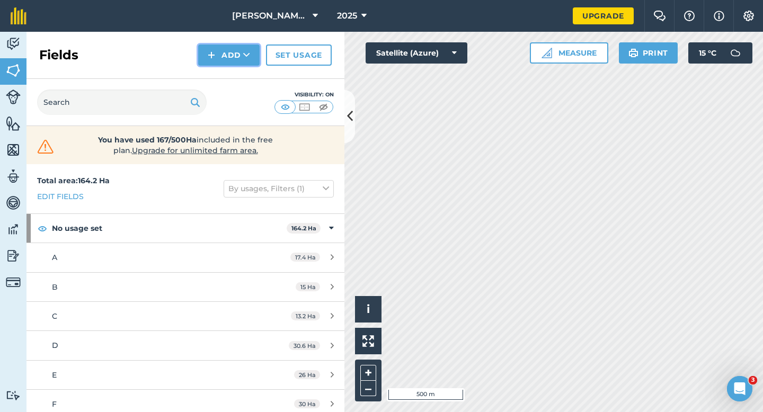
click at [231, 56] on button "Add" at bounding box center [228, 55] width 61 height 21
click at [237, 81] on link "Draw" at bounding box center [229, 78] width 58 height 23
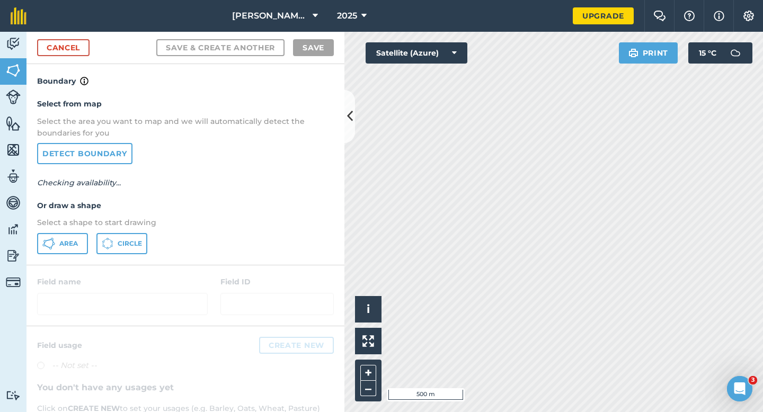
click at [90, 246] on div "Area Circle" at bounding box center [185, 243] width 297 height 21
click at [85, 246] on button "Area" at bounding box center [62, 243] width 51 height 21
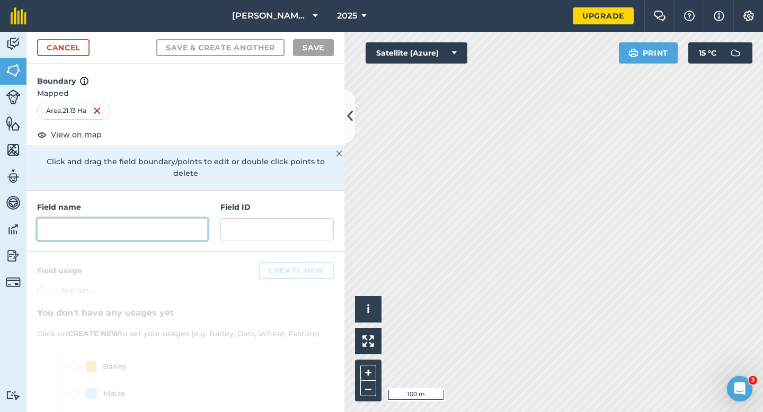
click at [204, 218] on input "text" at bounding box center [122, 229] width 171 height 22
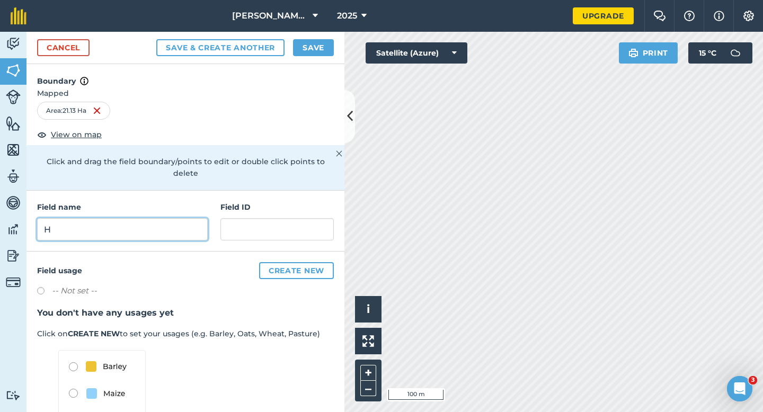
type input "H"
click at [309, 43] on button "Save" at bounding box center [313, 47] width 41 height 17
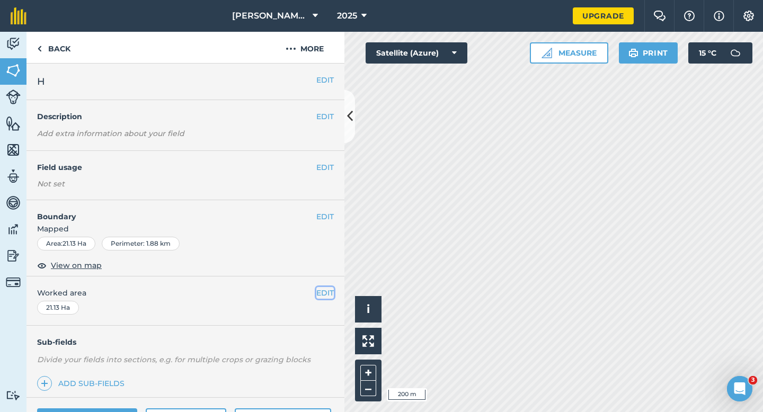
click at [326, 294] on button "EDIT" at bounding box center [324, 293] width 17 height 12
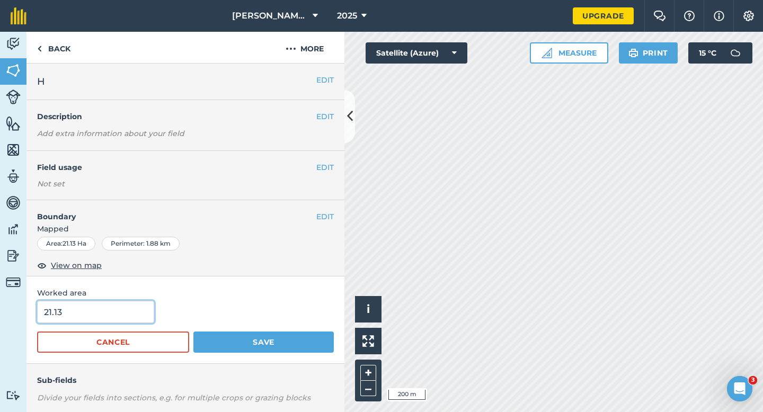
click at [110, 318] on input "21.13" at bounding box center [95, 312] width 117 height 22
type input "21.1"
click at [193, 332] on button "Save" at bounding box center [263, 342] width 140 height 21
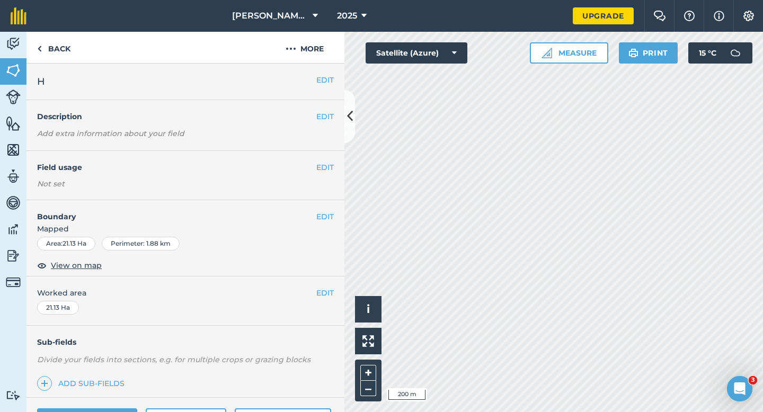
click at [320, 300] on div "EDIT Worked area 21.13 Ha" at bounding box center [186, 301] width 318 height 49
click at [321, 294] on button "EDIT" at bounding box center [324, 293] width 17 height 12
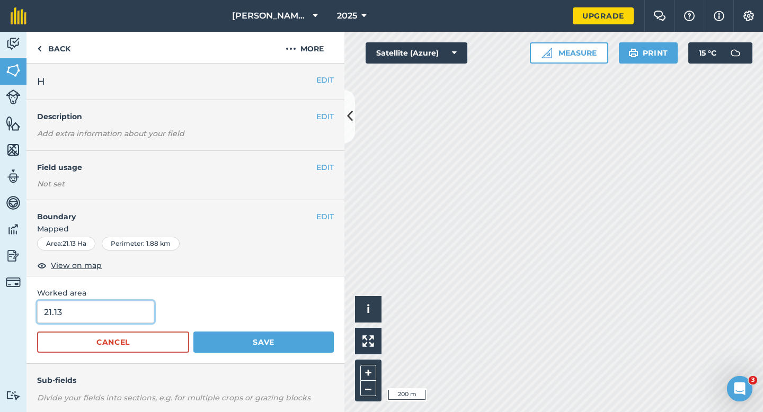
click at [122, 318] on input "21.13" at bounding box center [95, 312] width 117 height 22
type input "22"
click at [193, 332] on button "Save" at bounding box center [263, 342] width 140 height 21
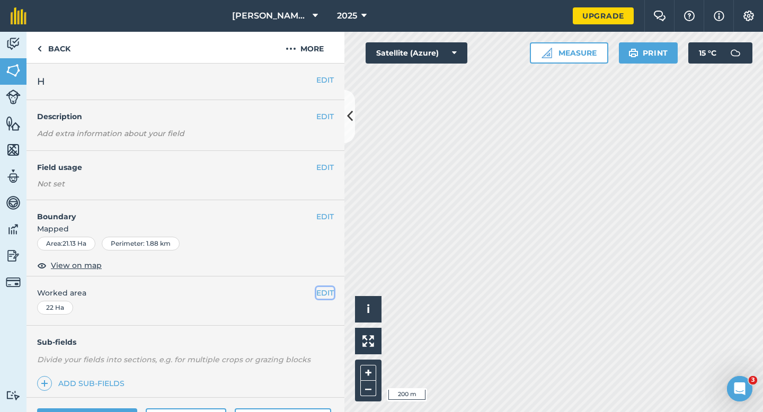
click at [318, 289] on button "EDIT" at bounding box center [324, 293] width 17 height 12
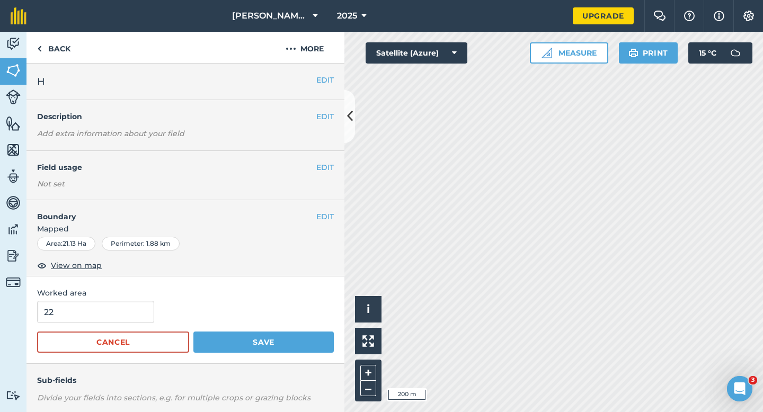
click at [138, 299] on div "Worked area 22 Cancel Save" at bounding box center [186, 320] width 318 height 87
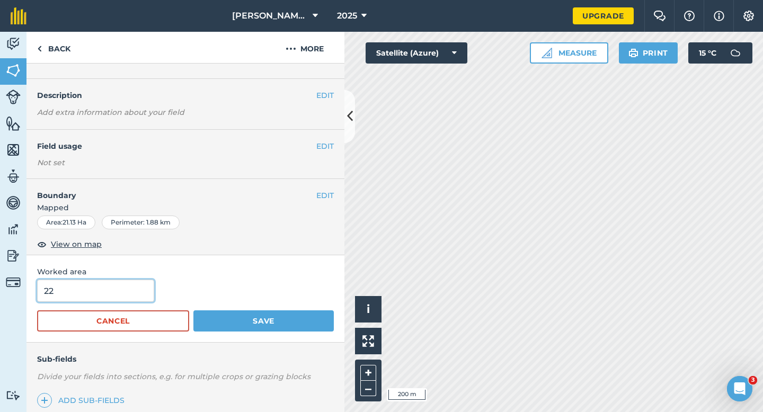
click at [138, 302] on input "22" at bounding box center [95, 291] width 117 height 22
type input "21"
click at [193, 311] on button "Save" at bounding box center [263, 321] width 140 height 21
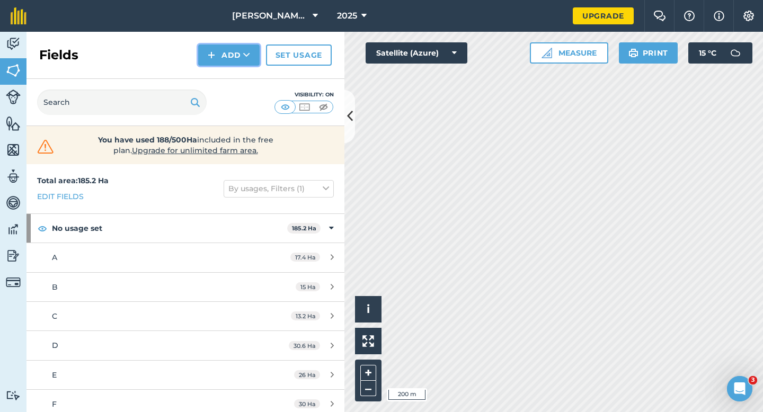
click at [239, 57] on button "Add" at bounding box center [228, 55] width 61 height 21
click at [239, 80] on link "Draw" at bounding box center [229, 78] width 58 height 23
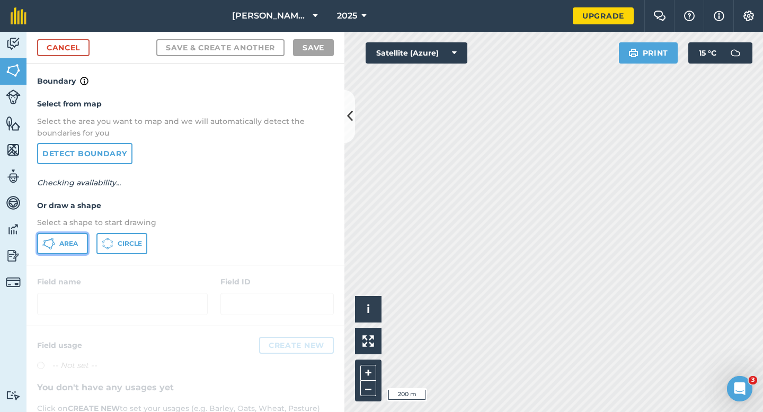
click at [76, 247] on span "Area" at bounding box center [68, 244] width 19 height 8
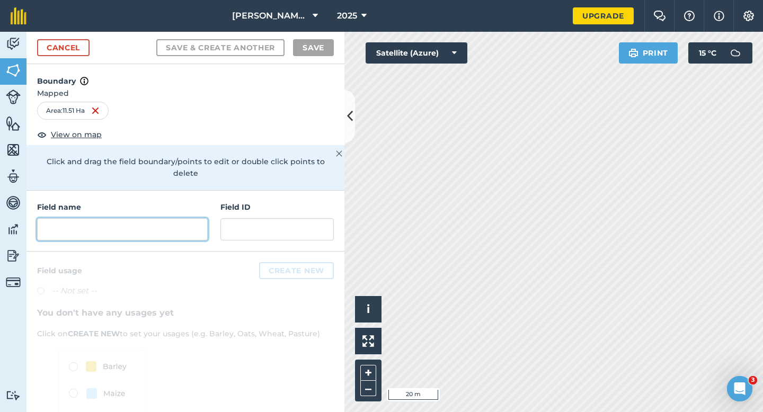
click at [173, 221] on input "text" at bounding box center [122, 229] width 171 height 22
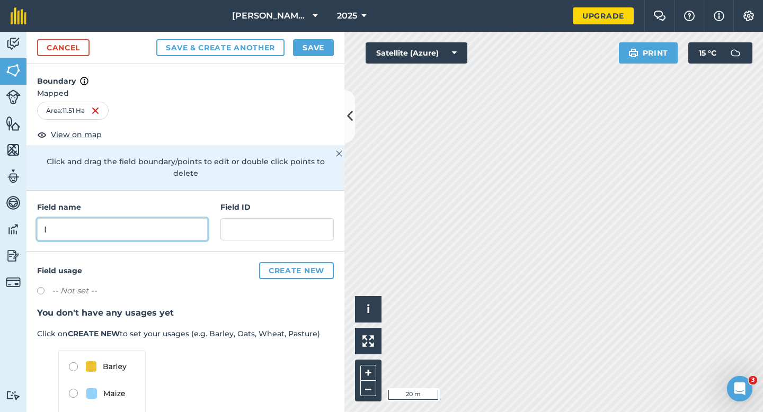
type input "I"
click at [303, 50] on button "Save" at bounding box center [313, 47] width 41 height 17
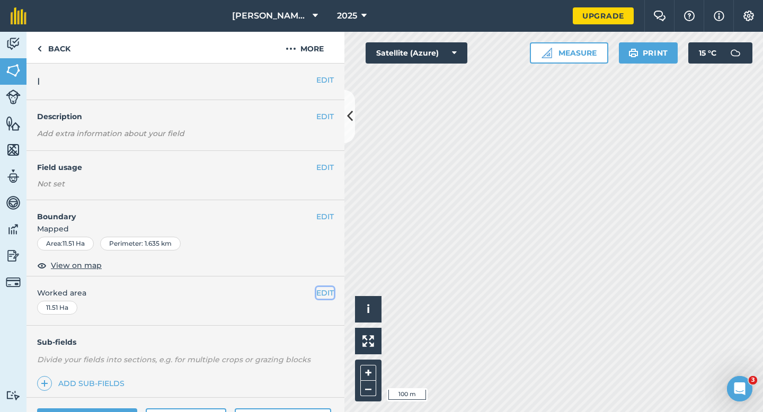
click at [323, 289] on button "EDIT" at bounding box center [324, 293] width 17 height 12
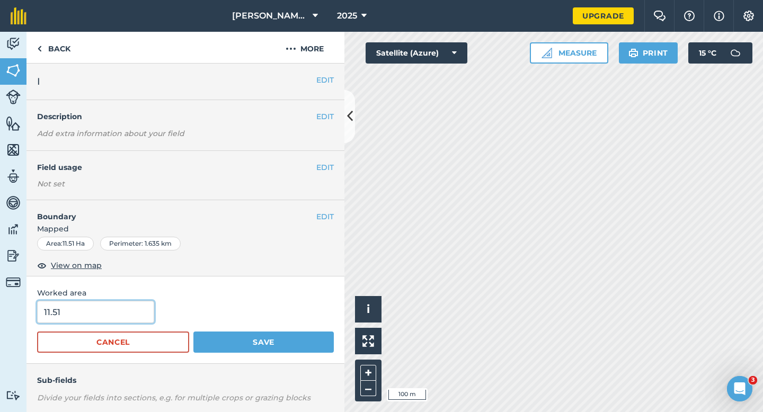
click at [138, 314] on input "11.51" at bounding box center [95, 312] width 117 height 22
type input "11.5"
click at [193, 332] on button "Save" at bounding box center [263, 342] width 140 height 21
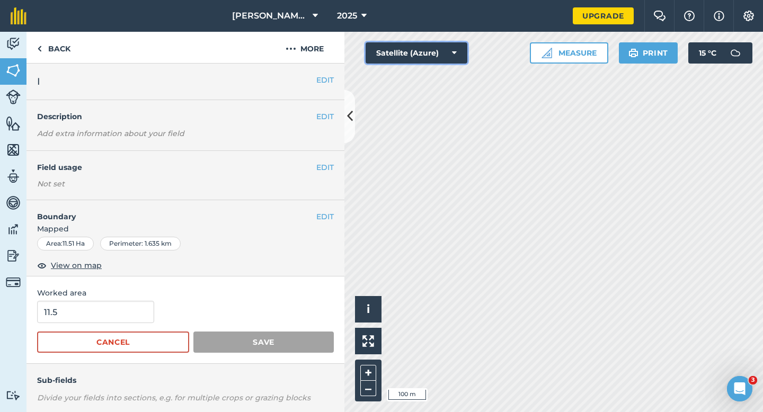
click at [383, 60] on button "Satellite (Azure)" at bounding box center [417, 52] width 102 height 21
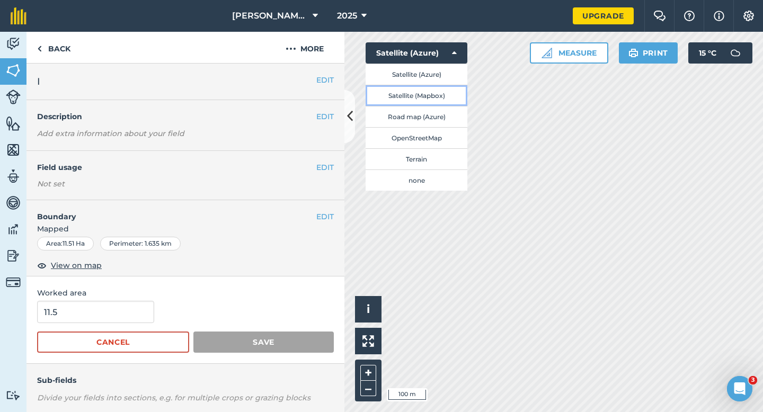
click at [388, 93] on button "Satellite (Mapbox)" at bounding box center [417, 95] width 102 height 21
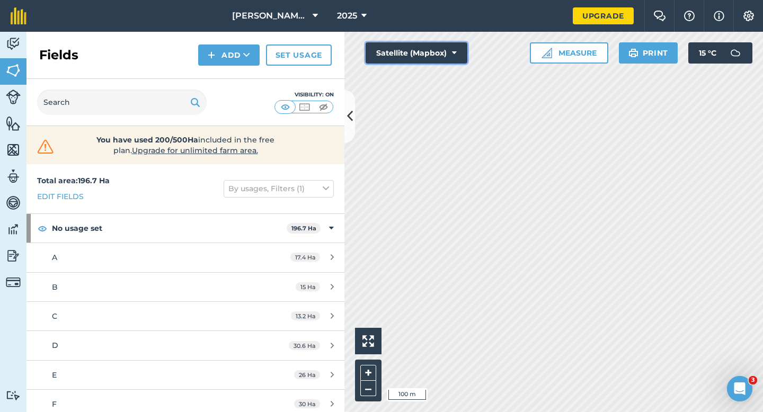
click at [405, 49] on button "Satellite (Mapbox)" at bounding box center [417, 52] width 102 height 21
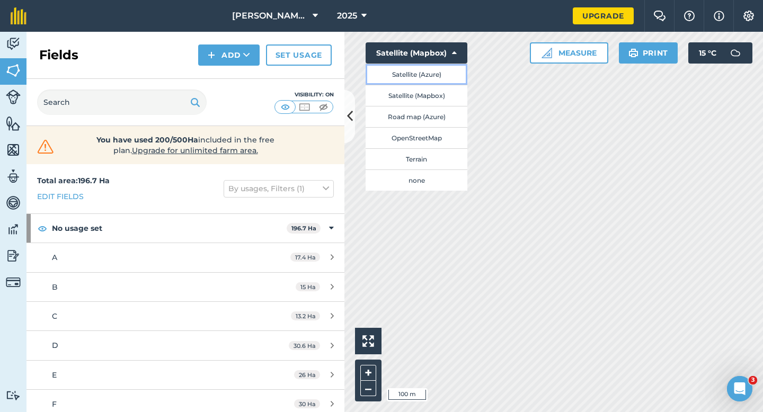
click at [404, 73] on button "Satellite (Azure)" at bounding box center [417, 74] width 102 height 21
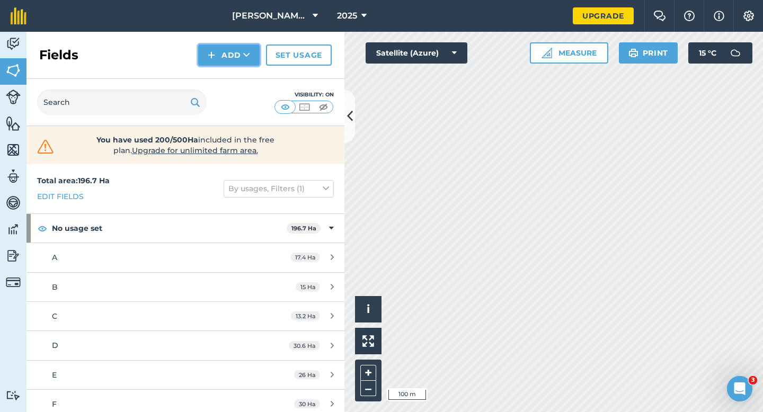
click at [201, 50] on button "Add" at bounding box center [228, 55] width 61 height 21
click at [221, 73] on link "Draw" at bounding box center [229, 78] width 58 height 23
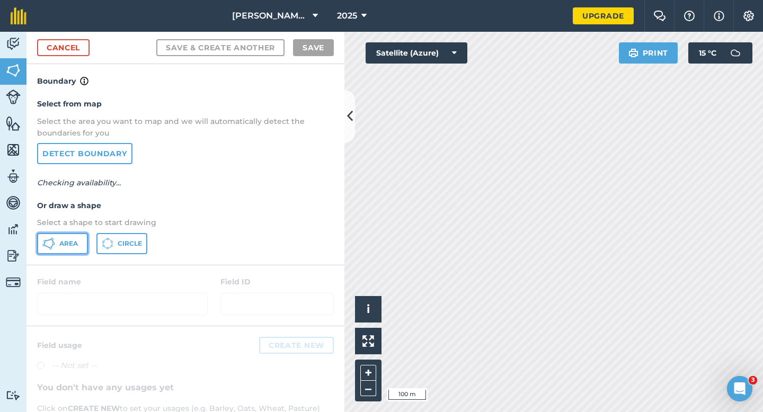
click at [49, 253] on button "Area" at bounding box center [62, 243] width 51 height 21
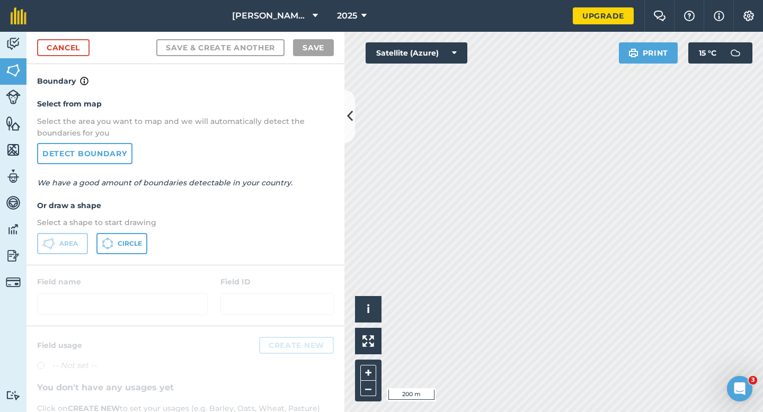
click at [91, 45] on div "Cancel Save & Create Another Save" at bounding box center [186, 48] width 318 height 32
click at [83, 47] on link "Cancel" at bounding box center [63, 47] width 52 height 17
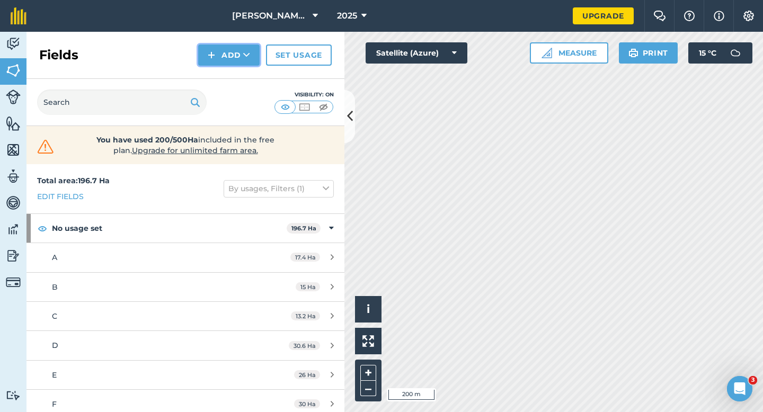
click at [230, 47] on button "Add" at bounding box center [228, 55] width 61 height 21
click at [230, 75] on link "Draw" at bounding box center [229, 78] width 58 height 23
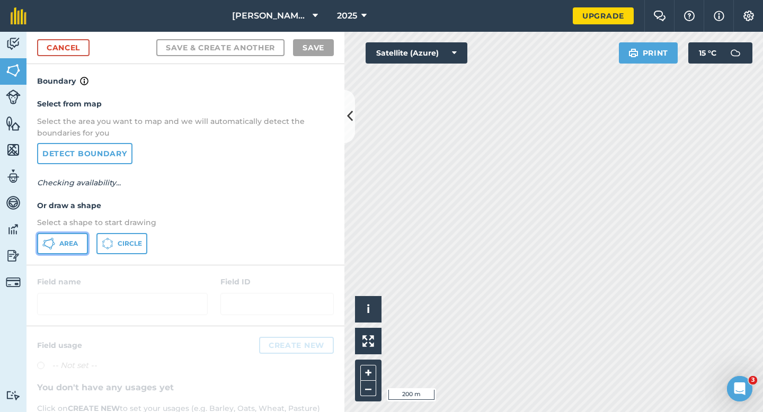
click at [55, 237] on icon at bounding box center [48, 243] width 13 height 13
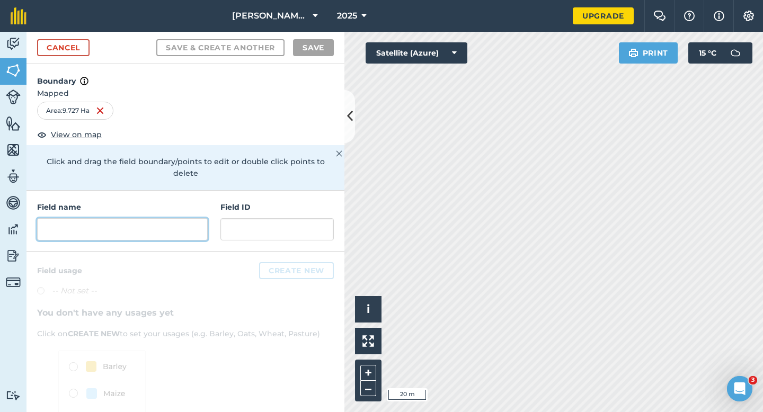
click at [176, 227] on input "text" at bounding box center [122, 229] width 171 height 22
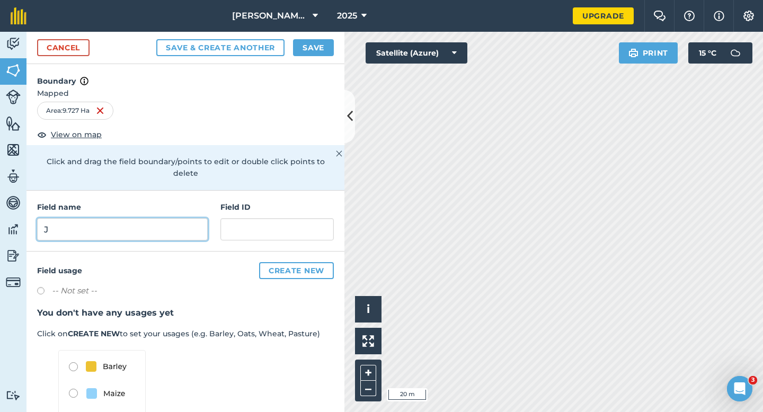
type input "J"
click at [310, 49] on button "Save" at bounding box center [313, 47] width 41 height 17
